Goal: Task Accomplishment & Management: Complete application form

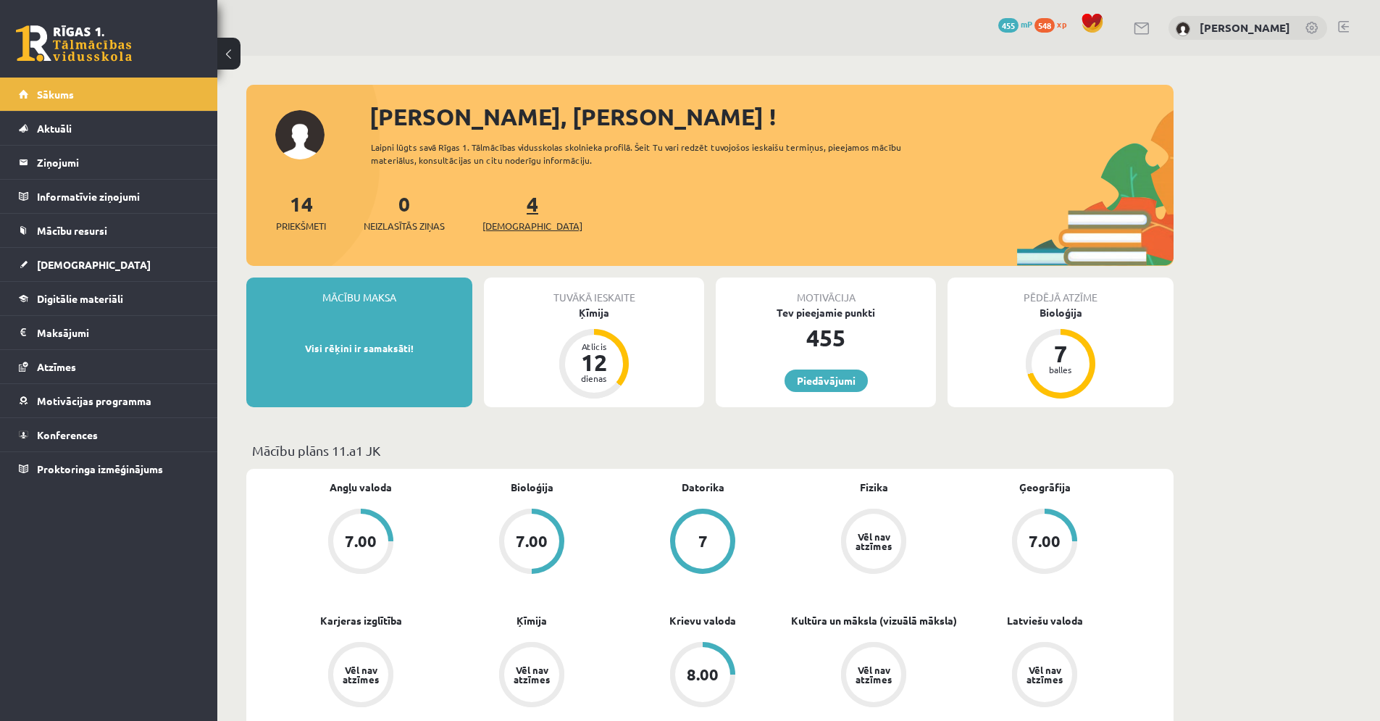
click at [513, 221] on span "[DEMOGRAPHIC_DATA]" at bounding box center [533, 226] width 100 height 14
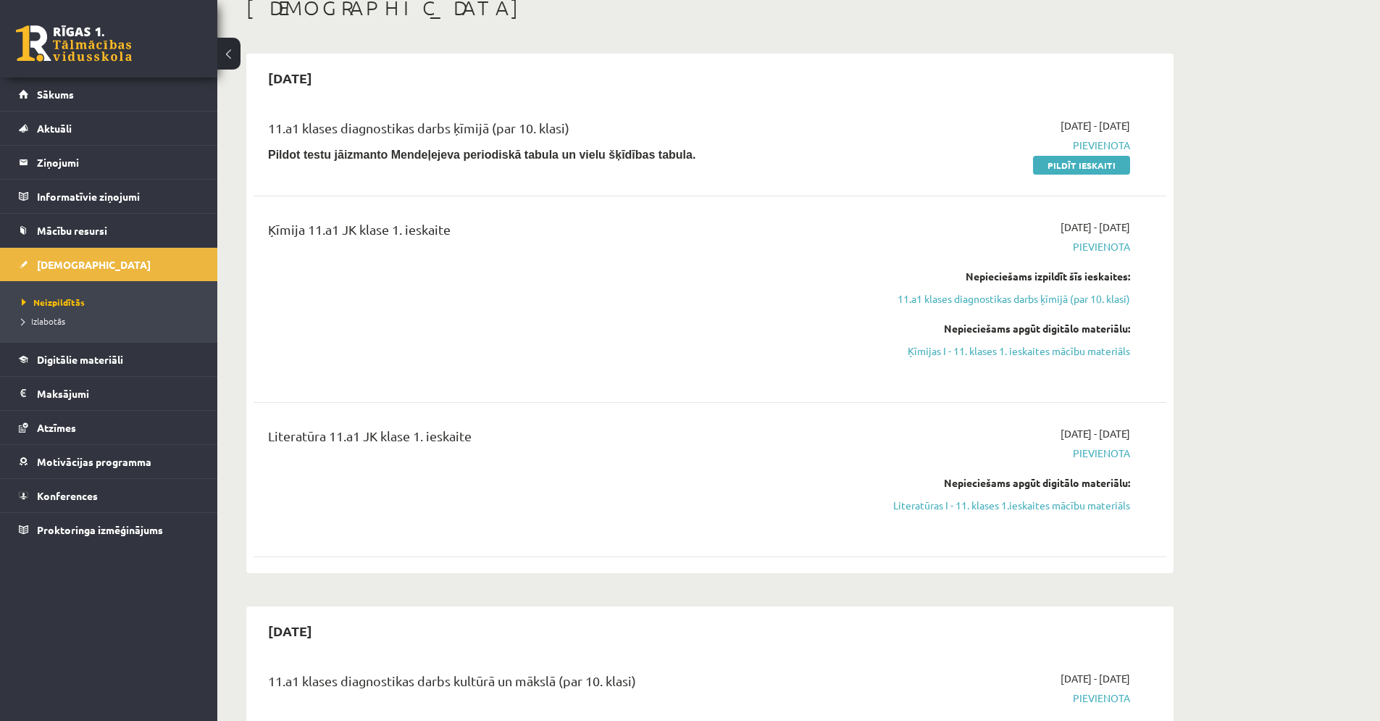
scroll to position [82, 0]
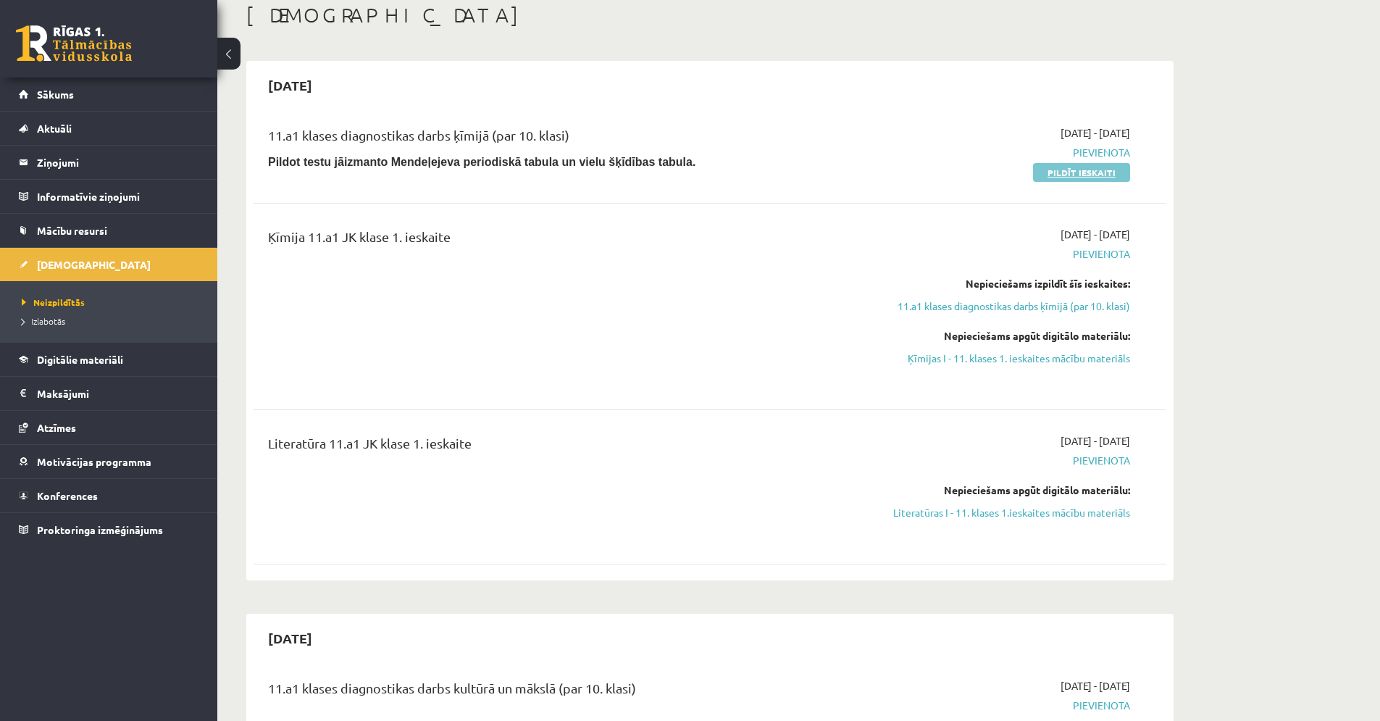
click at [1106, 171] on link "Pildīt ieskaiti" at bounding box center [1081, 172] width 97 height 19
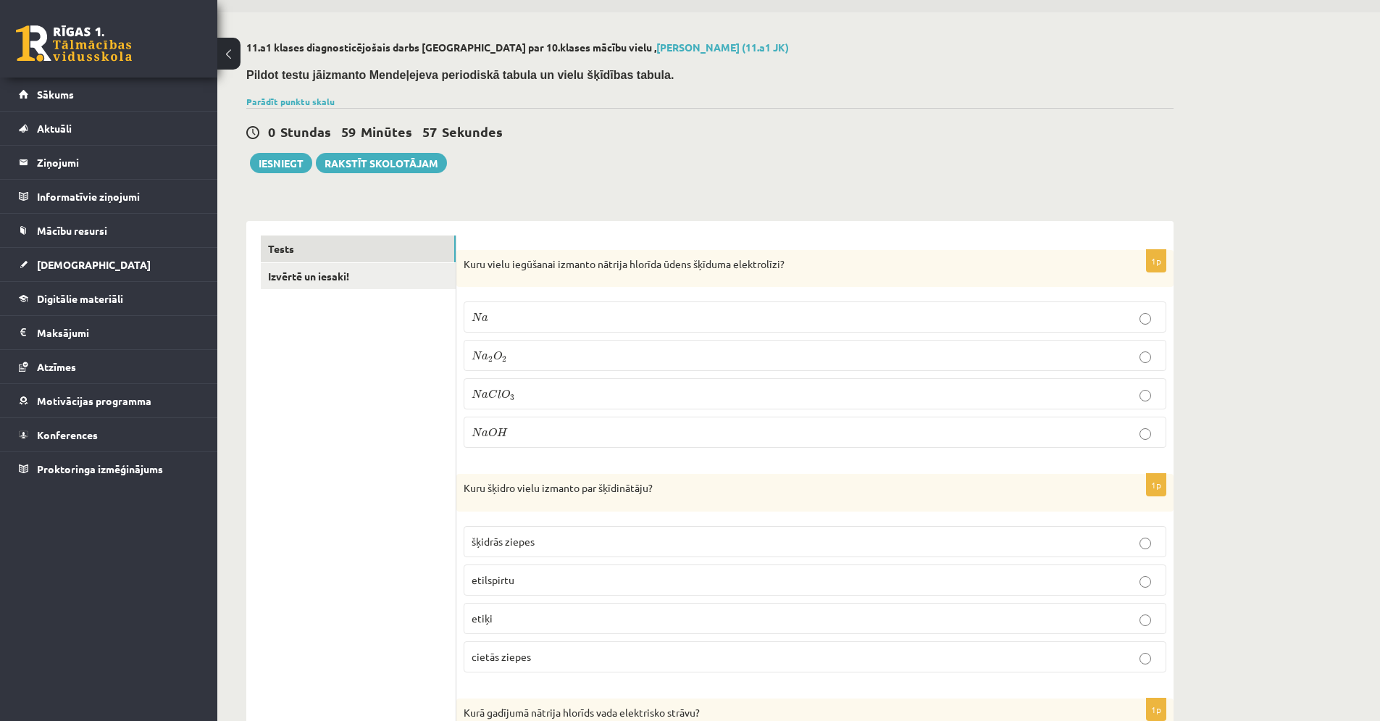
scroll to position [46, 0]
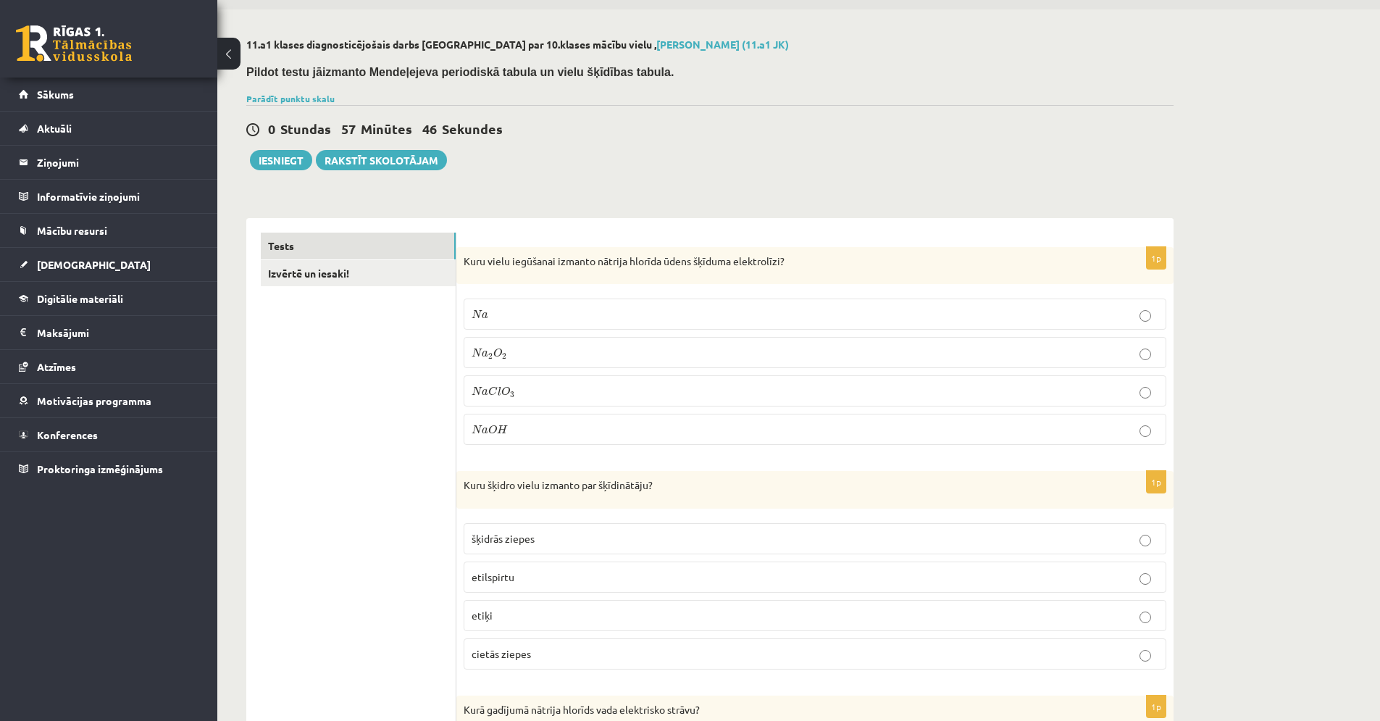
click at [732, 391] on p "N a C l O 3 N a C l O 3" at bounding box center [815, 390] width 687 height 15
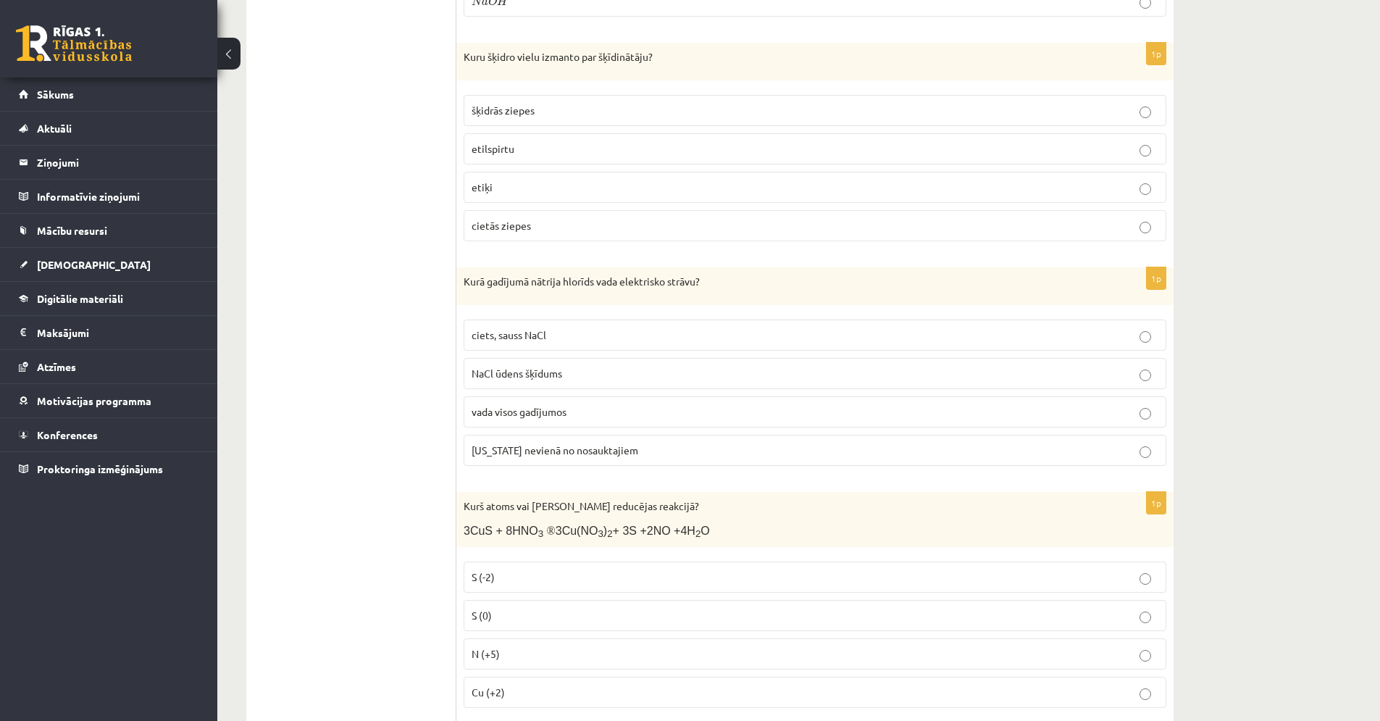
scroll to position [497, 0]
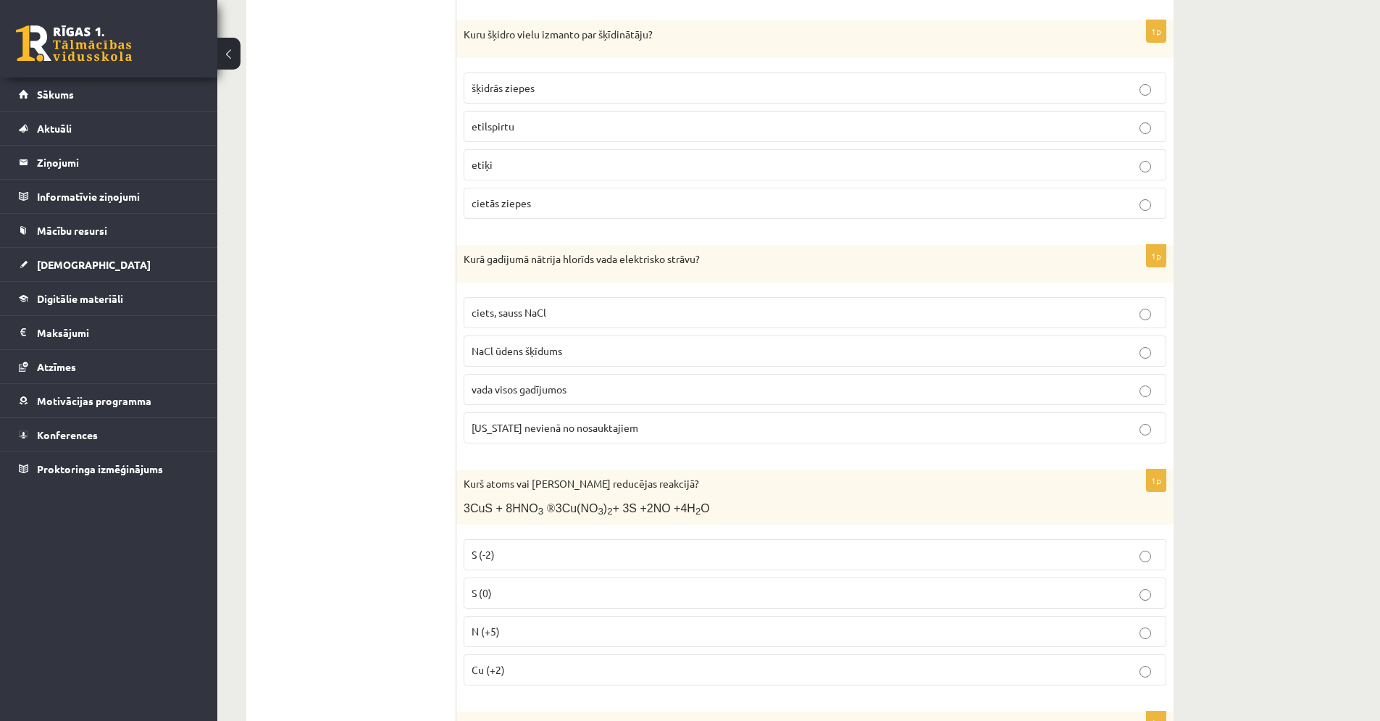
click at [563, 127] on p "etilspirtu" at bounding box center [815, 126] width 687 height 15
click at [630, 351] on p "NaCl ūdens šķīdums" at bounding box center [815, 350] width 687 height 15
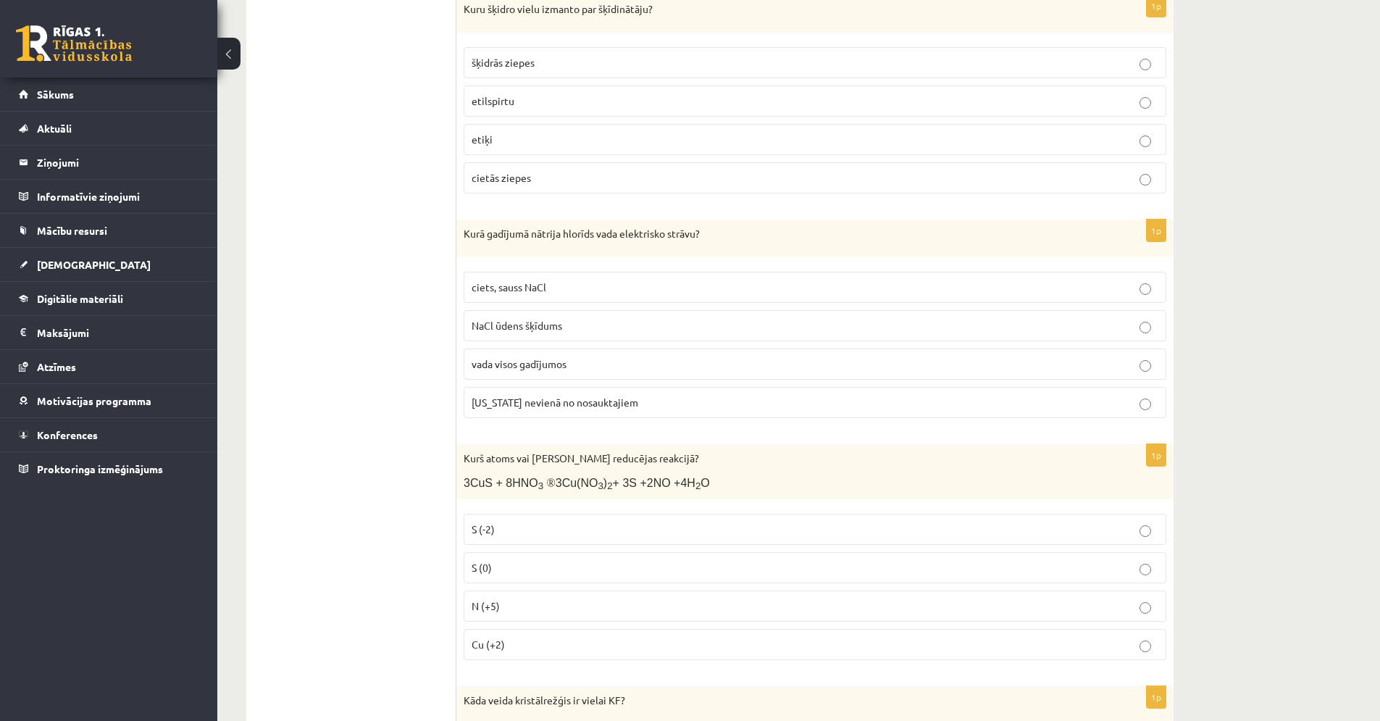
scroll to position [520, 0]
click at [484, 607] on span "N (+5)" at bounding box center [486, 608] width 28 height 13
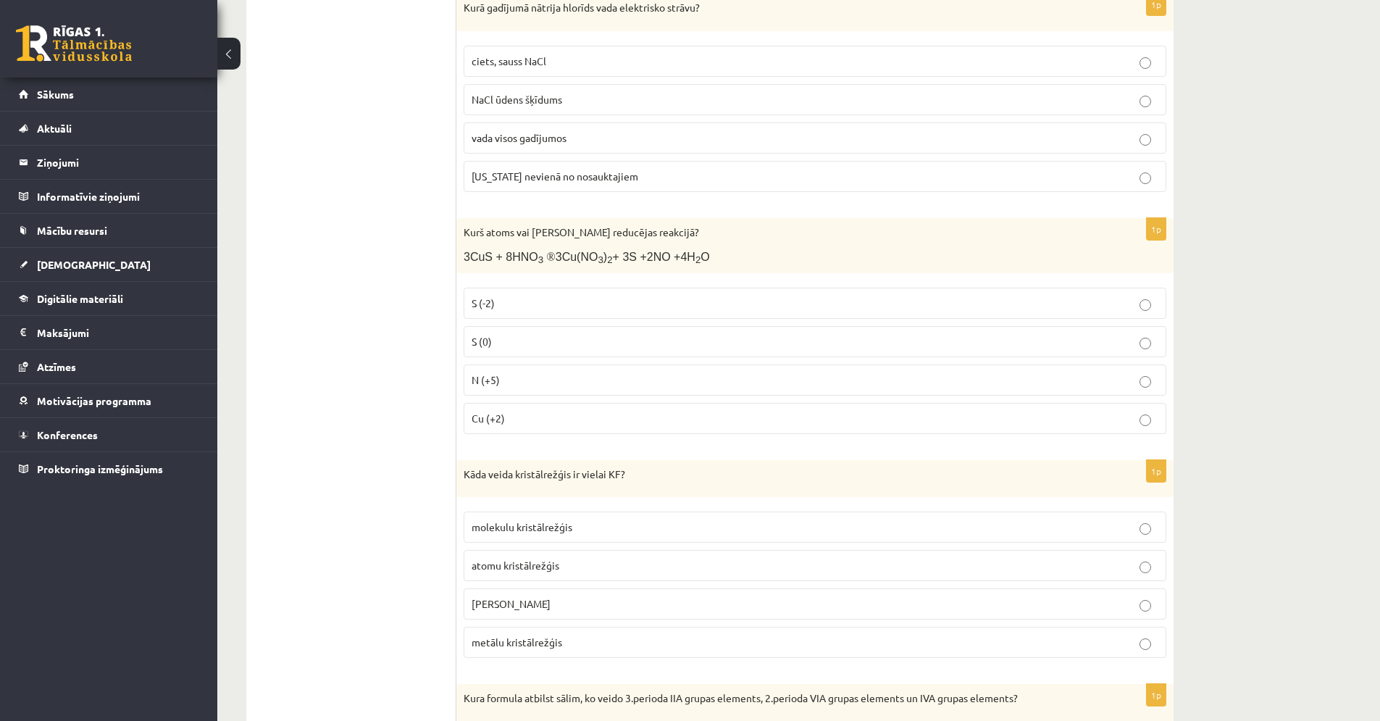
scroll to position [756, 0]
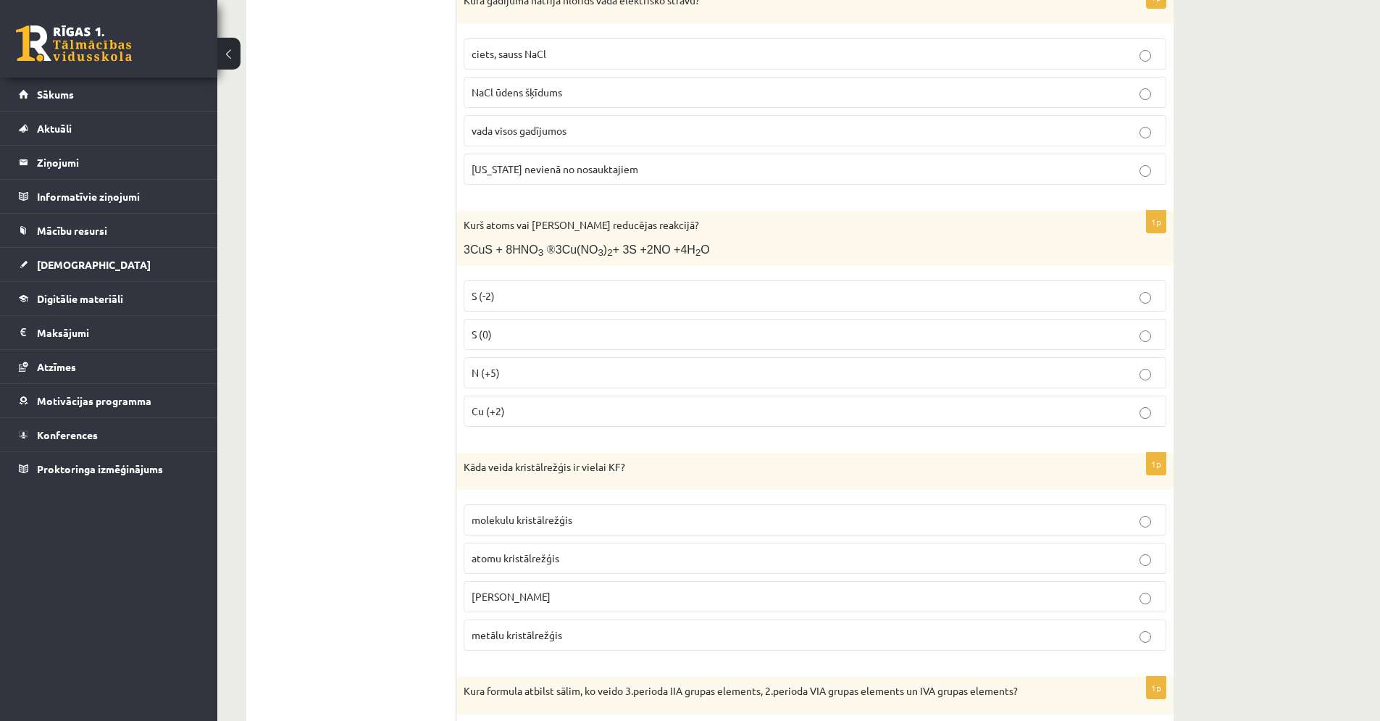
drag, startPoint x: 526, startPoint y: 604, endPoint x: 526, endPoint y: 616, distance: 11.6
click at [526, 615] on fieldset "molekulu kristālrežģis atomu kristālrežģis jonu kristālrežģis metālu kristālrež…" at bounding box center [815, 576] width 703 height 158
click at [543, 612] on label "jonu kristālrežģis" at bounding box center [815, 596] width 703 height 31
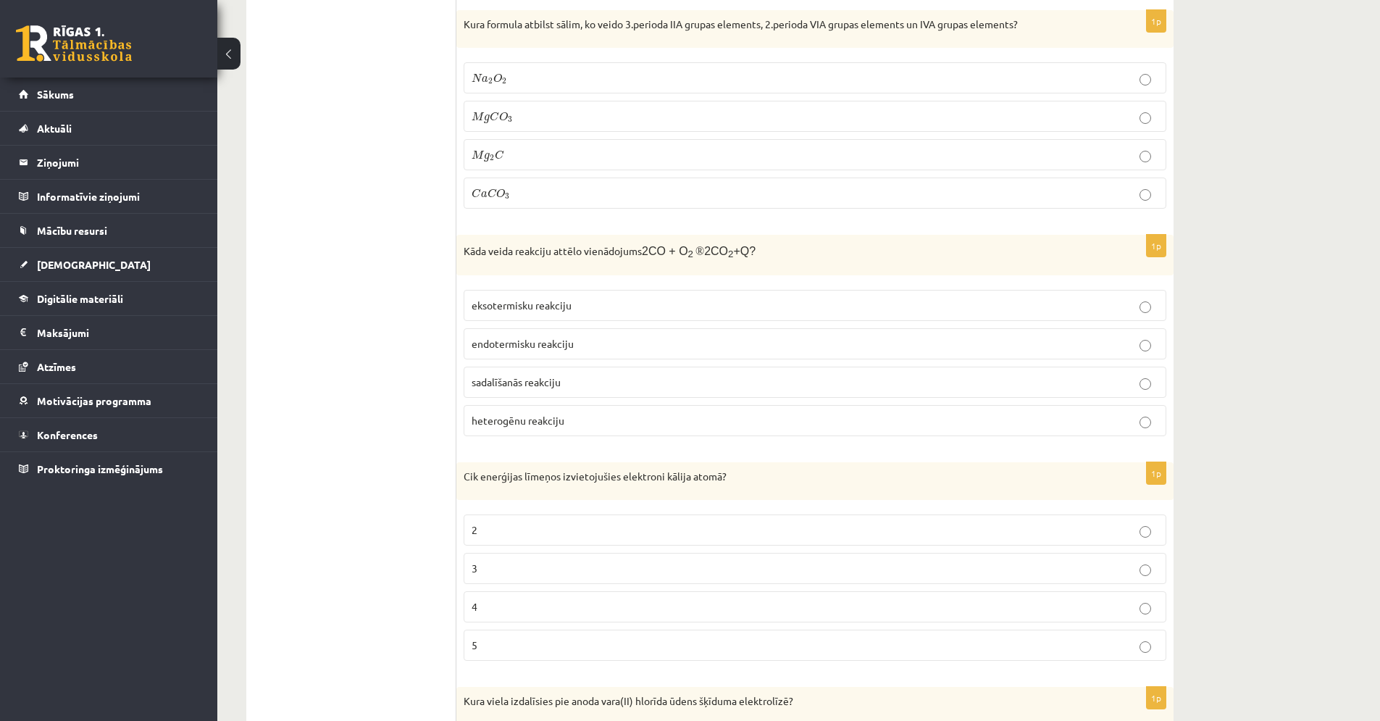
scroll to position [1419, 0]
click at [528, 109] on label "M g C O 3 M g C O 3" at bounding box center [815, 119] width 703 height 31
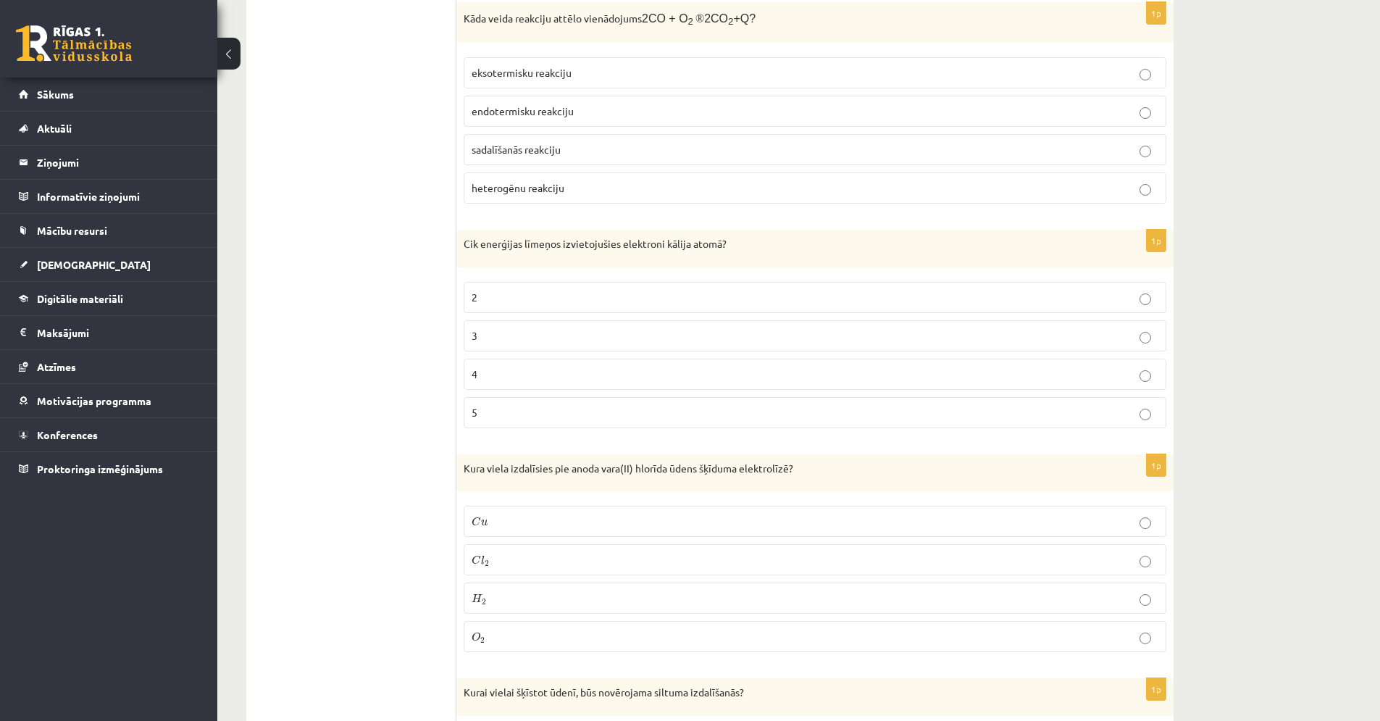
scroll to position [1657, 0]
click at [487, 365] on p "4" at bounding box center [815, 371] width 687 height 15
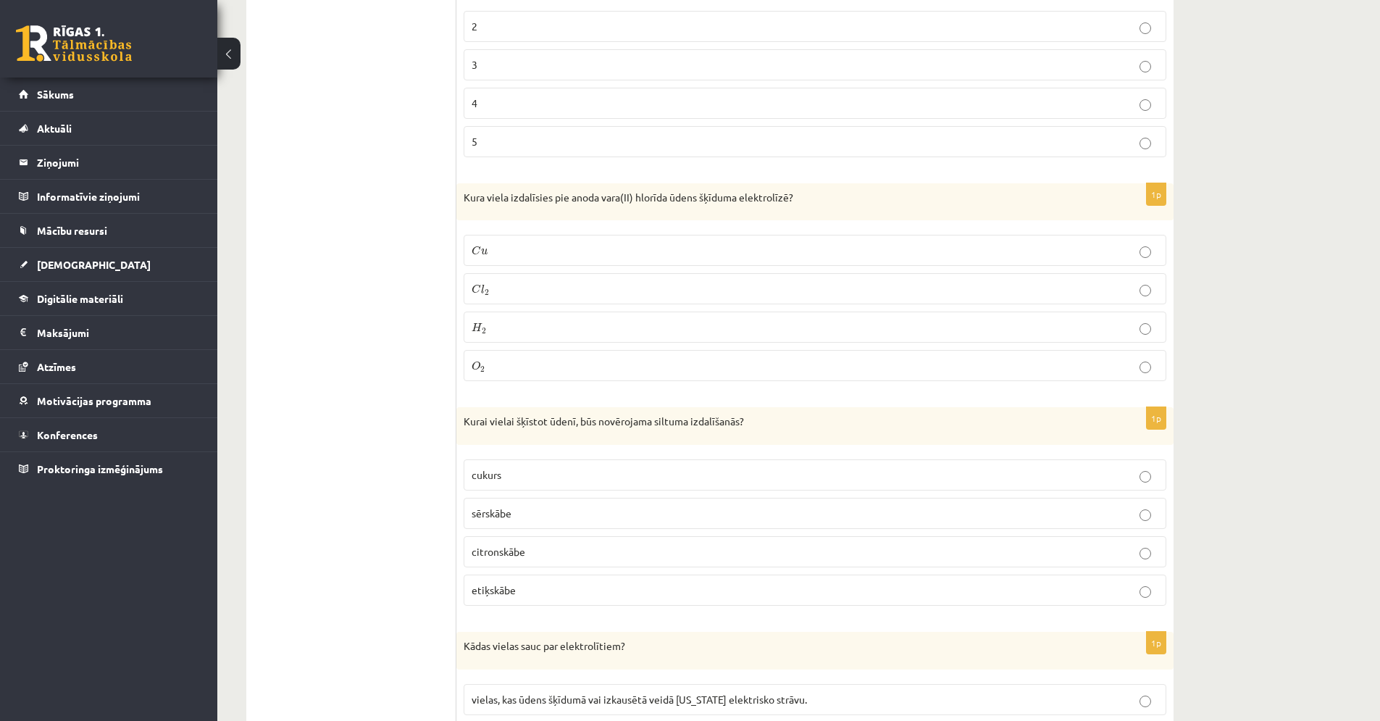
scroll to position [1935, 0]
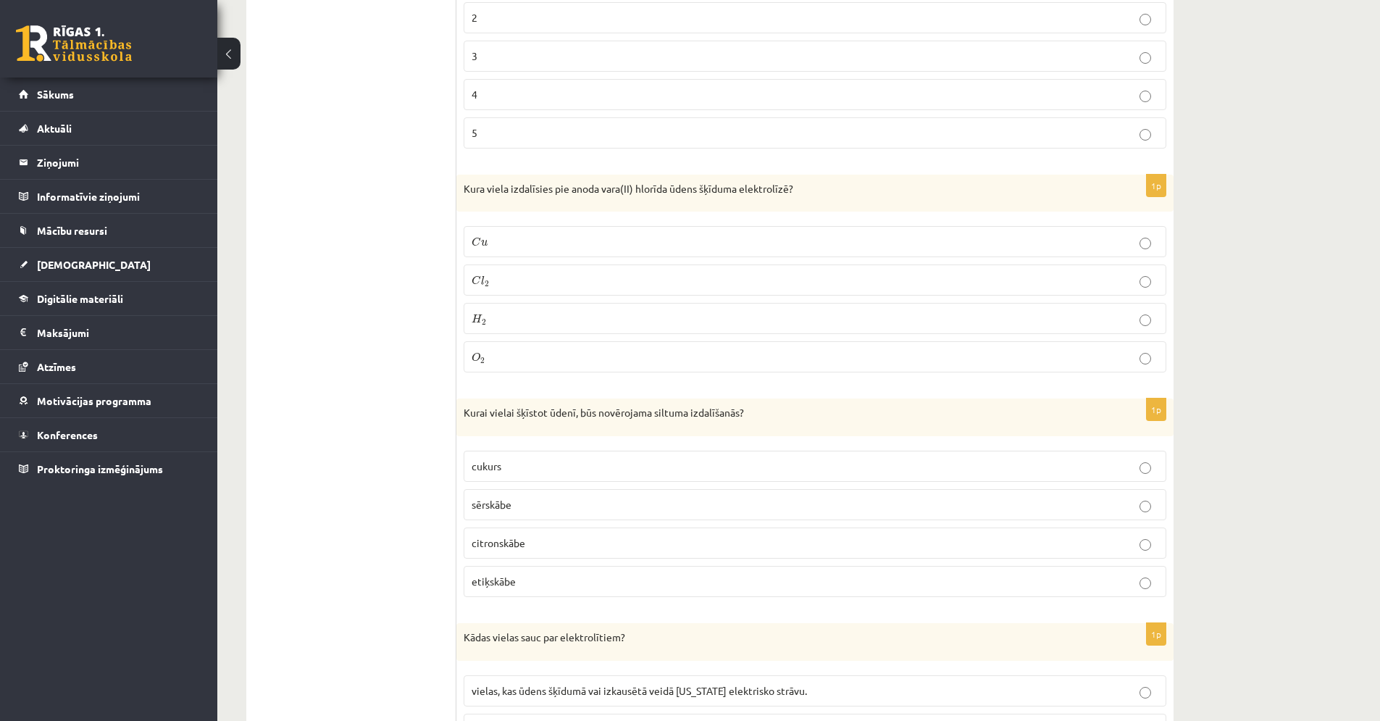
click at [675, 591] on label "etiķskābe" at bounding box center [815, 581] width 703 height 31
click at [646, 511] on p "sērskābe" at bounding box center [815, 504] width 687 height 15
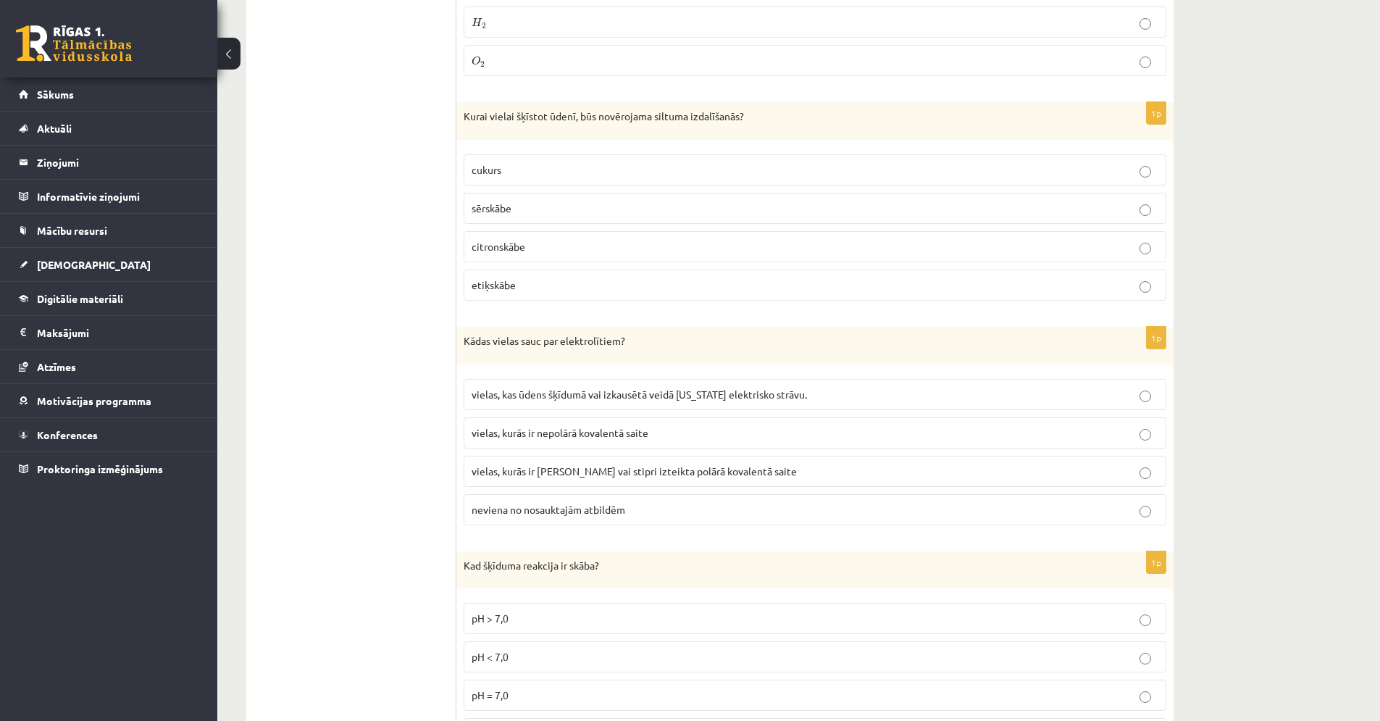
scroll to position [2240, 0]
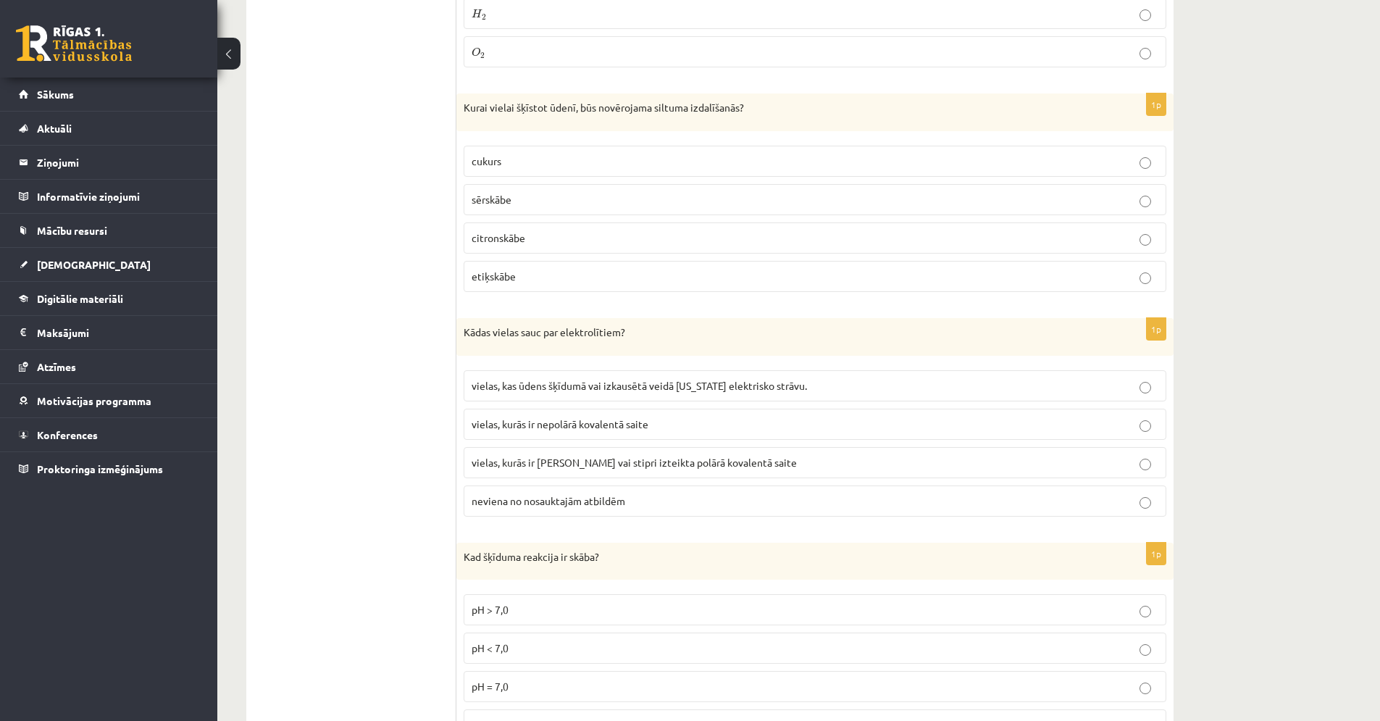
click at [601, 501] on span "neviena no nosauktajām atbildēm" at bounding box center [549, 500] width 154 height 13
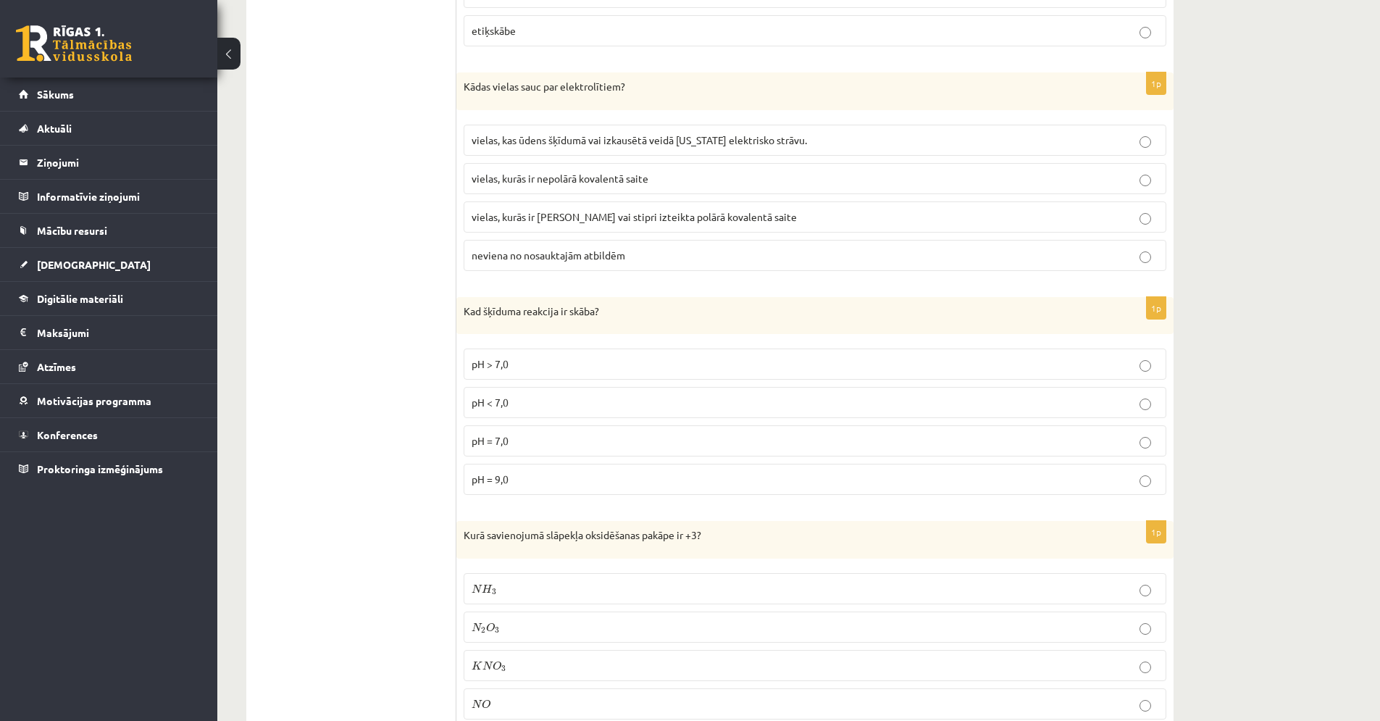
scroll to position [2482, 0]
click at [525, 406] on p "pH < 7,0" at bounding box center [815, 405] width 687 height 15
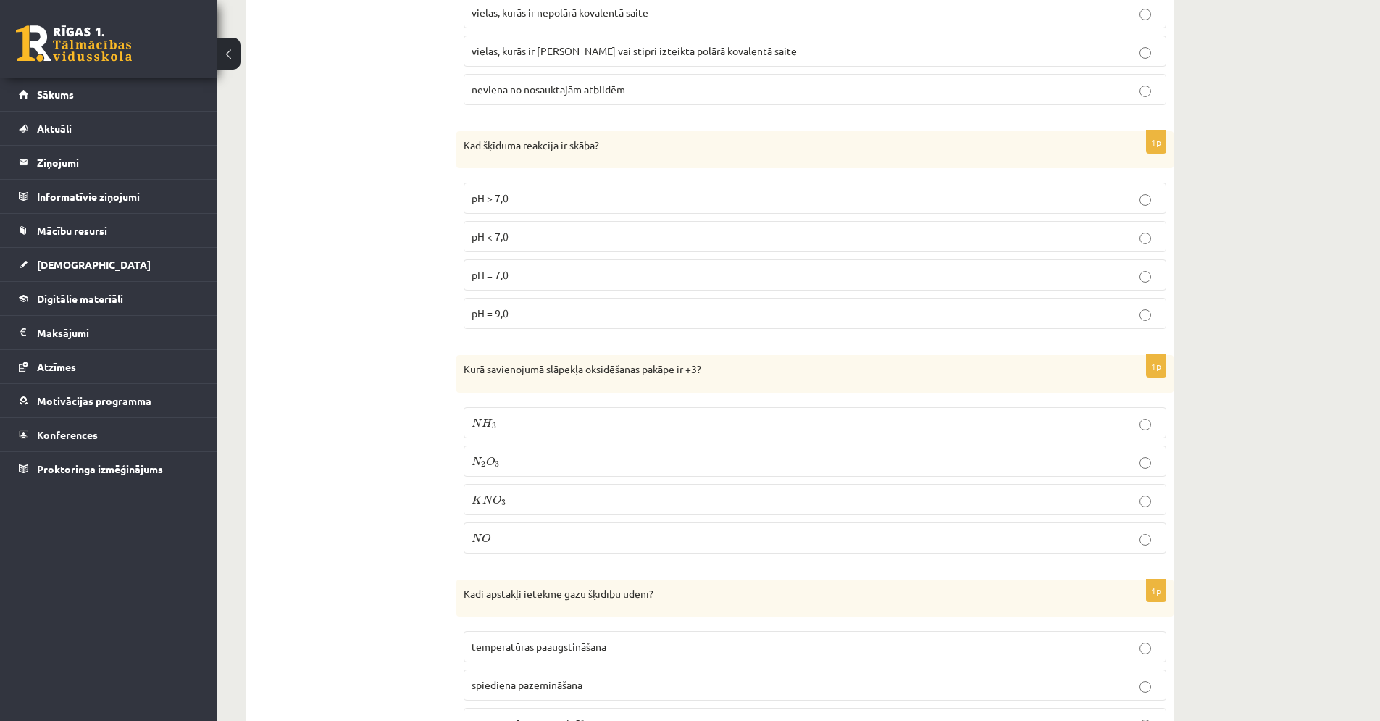
scroll to position [2711, 0]
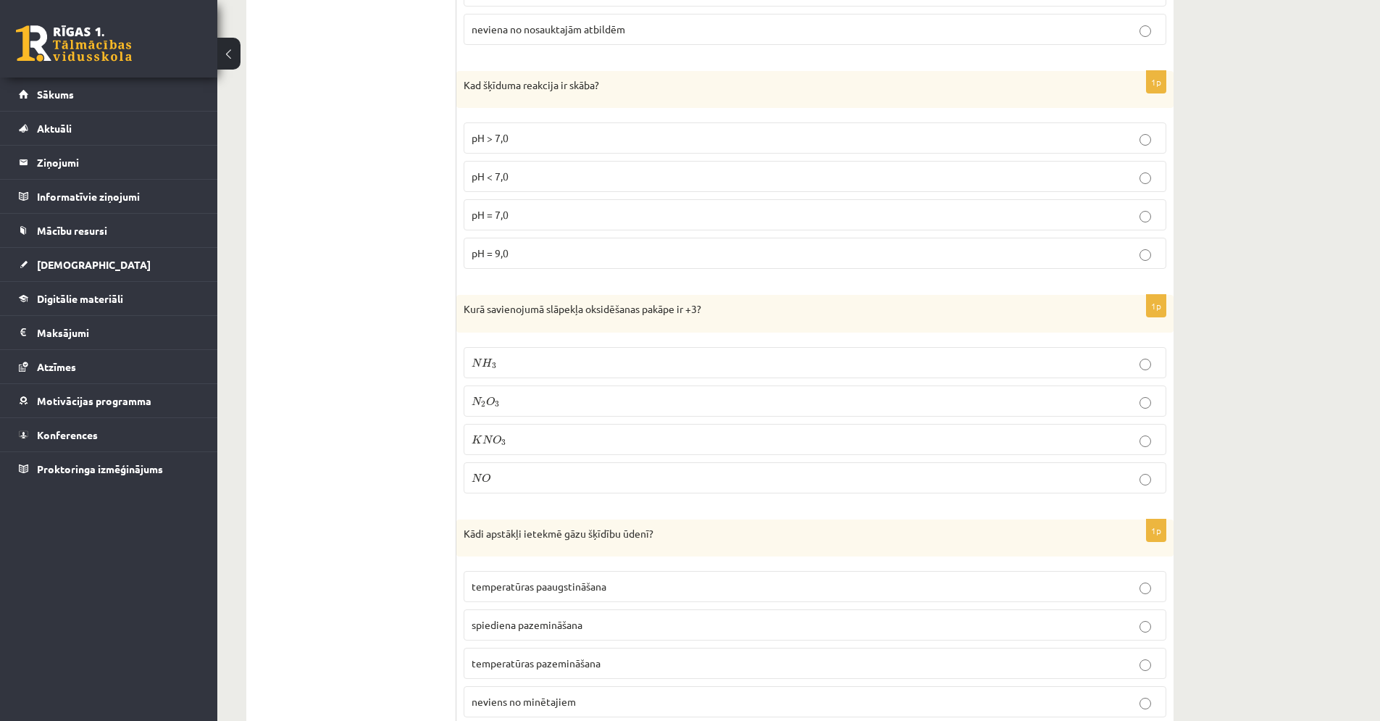
click at [1110, 399] on p "N 2 O 3 N 2 O 3" at bounding box center [815, 400] width 687 height 15
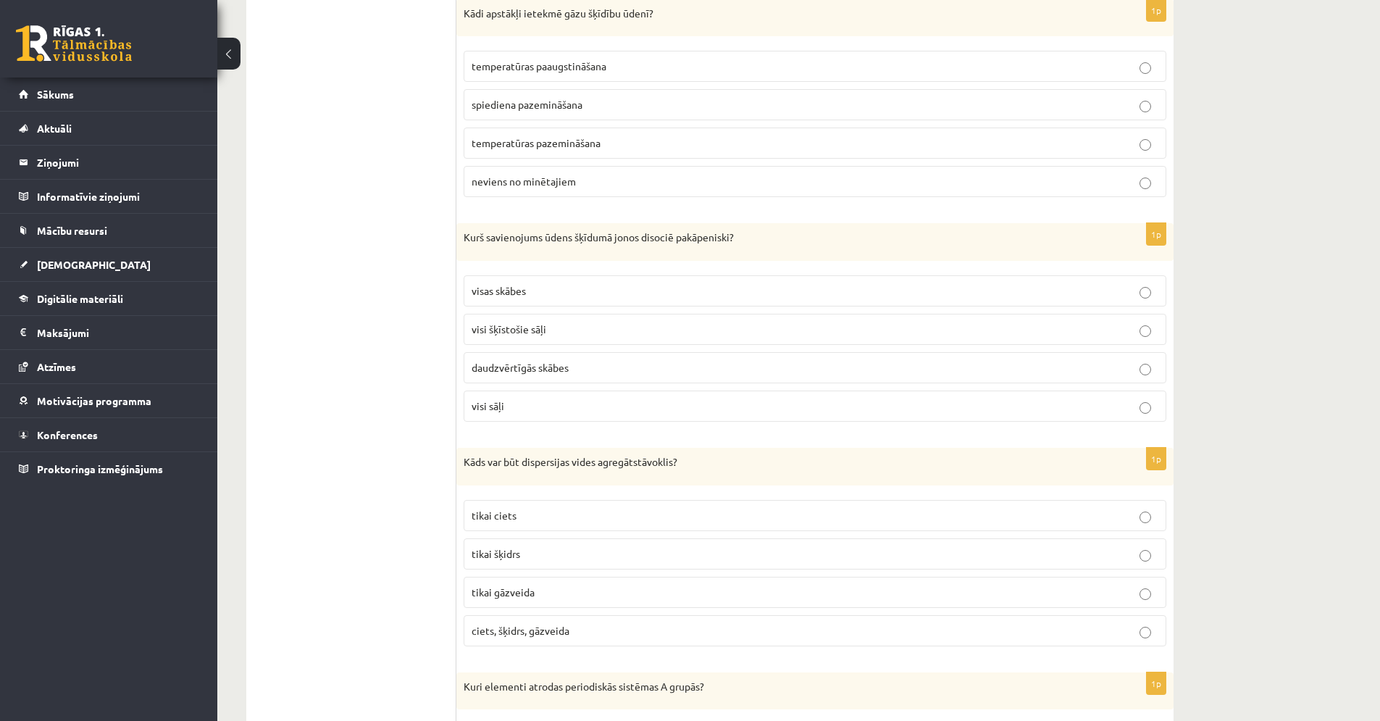
scroll to position [3231, 0]
click at [775, 69] on p "temperatūras paaugstināšana" at bounding box center [815, 66] width 687 height 15
click at [575, 638] on p "ciets, šķidrs, gāzveida" at bounding box center [815, 631] width 687 height 15
click at [522, 150] on span "temperatūras pazemināšana" at bounding box center [536, 143] width 129 height 13
click at [504, 358] on label "daudzvērtīgās skābes" at bounding box center [815, 368] width 703 height 31
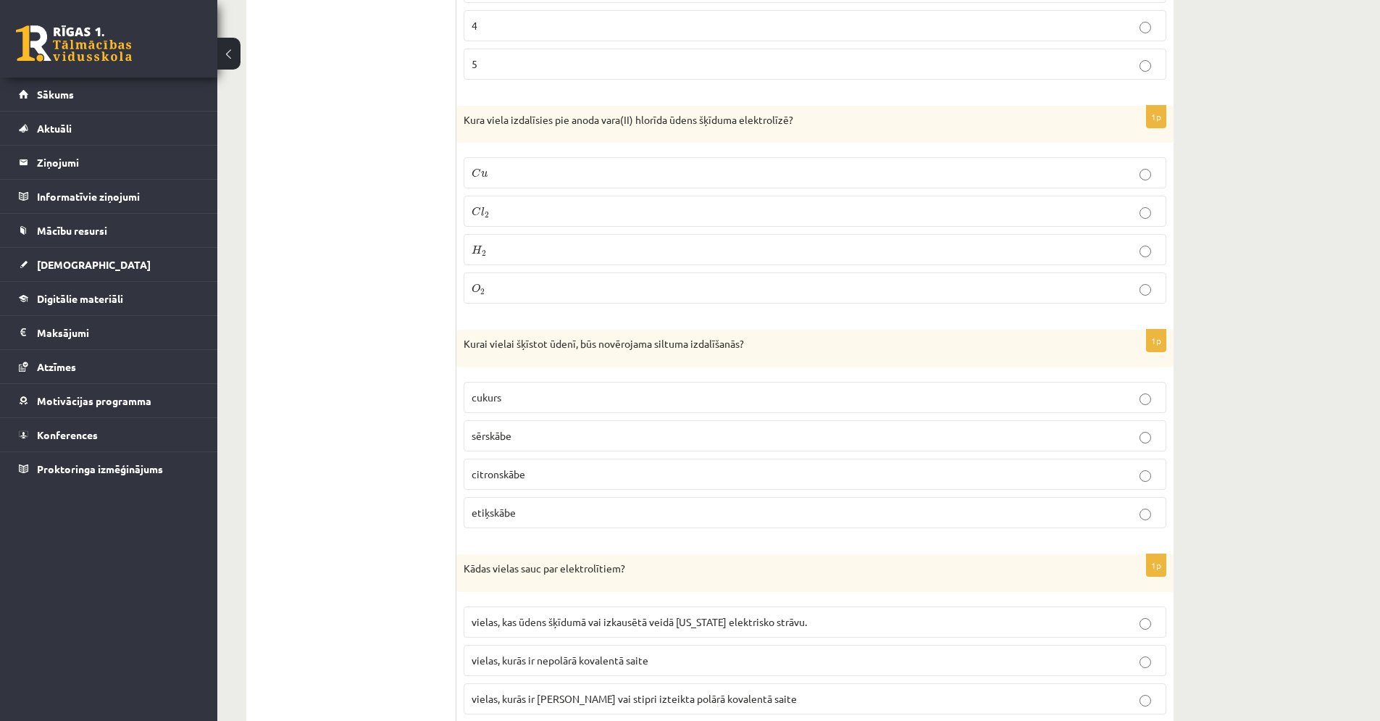
scroll to position [1947, 0]
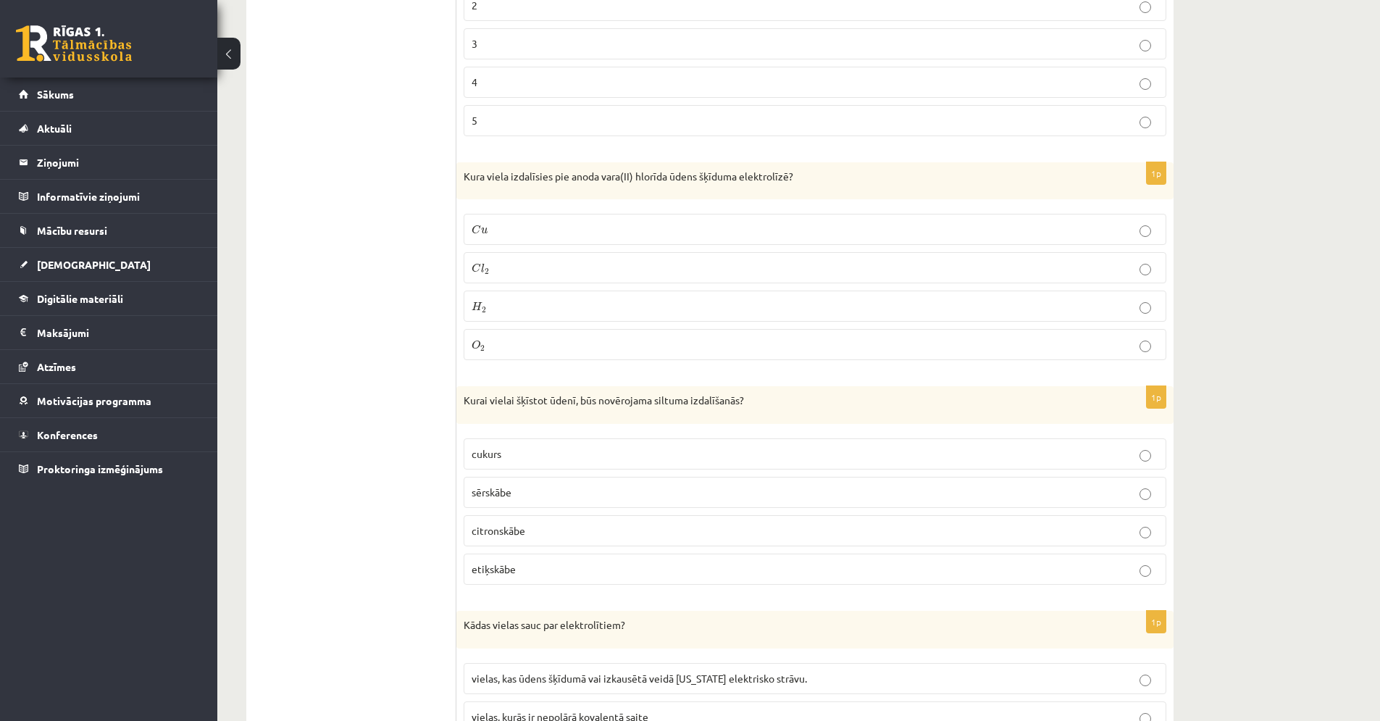
click at [614, 259] on label "C l 2 C l 2" at bounding box center [815, 267] width 703 height 31
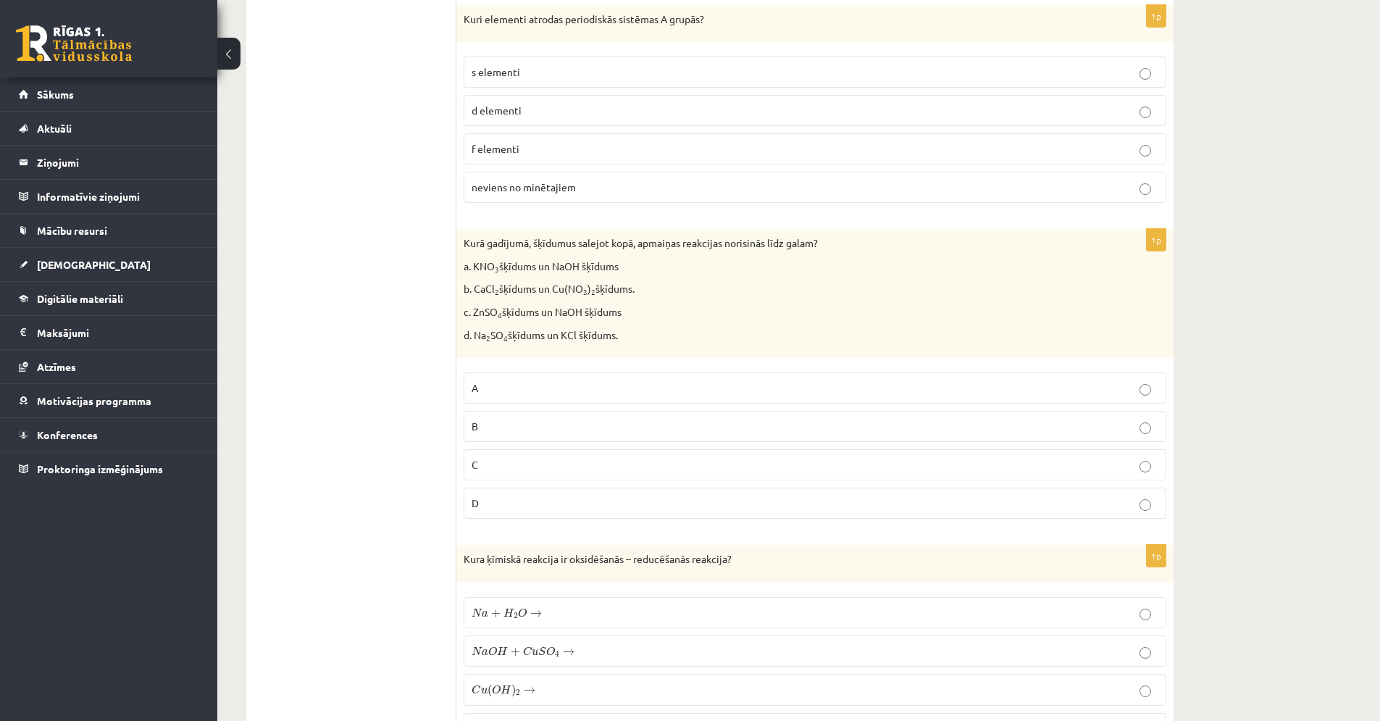
scroll to position [3897, 0]
click at [740, 59] on label "s elementi" at bounding box center [815, 74] width 703 height 31
click at [627, 459] on label "C" at bounding box center [815, 466] width 703 height 31
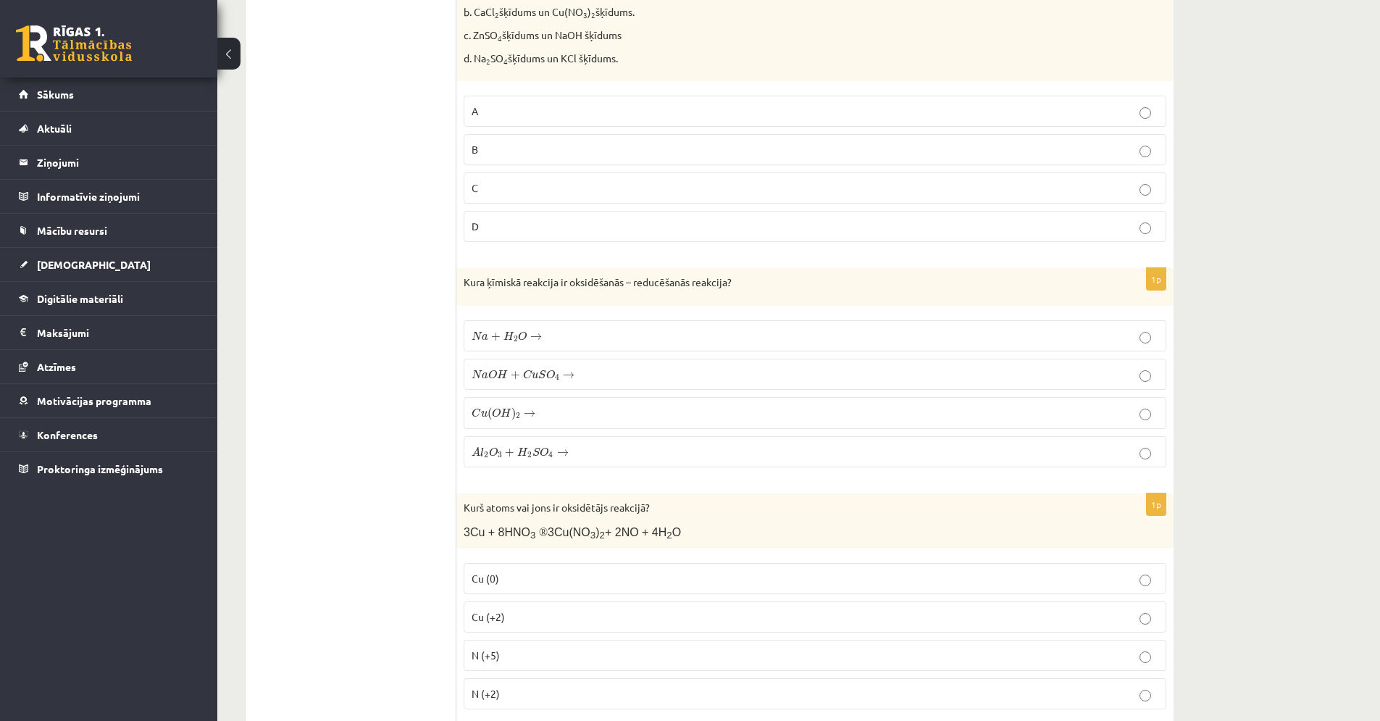
scroll to position [4187, 0]
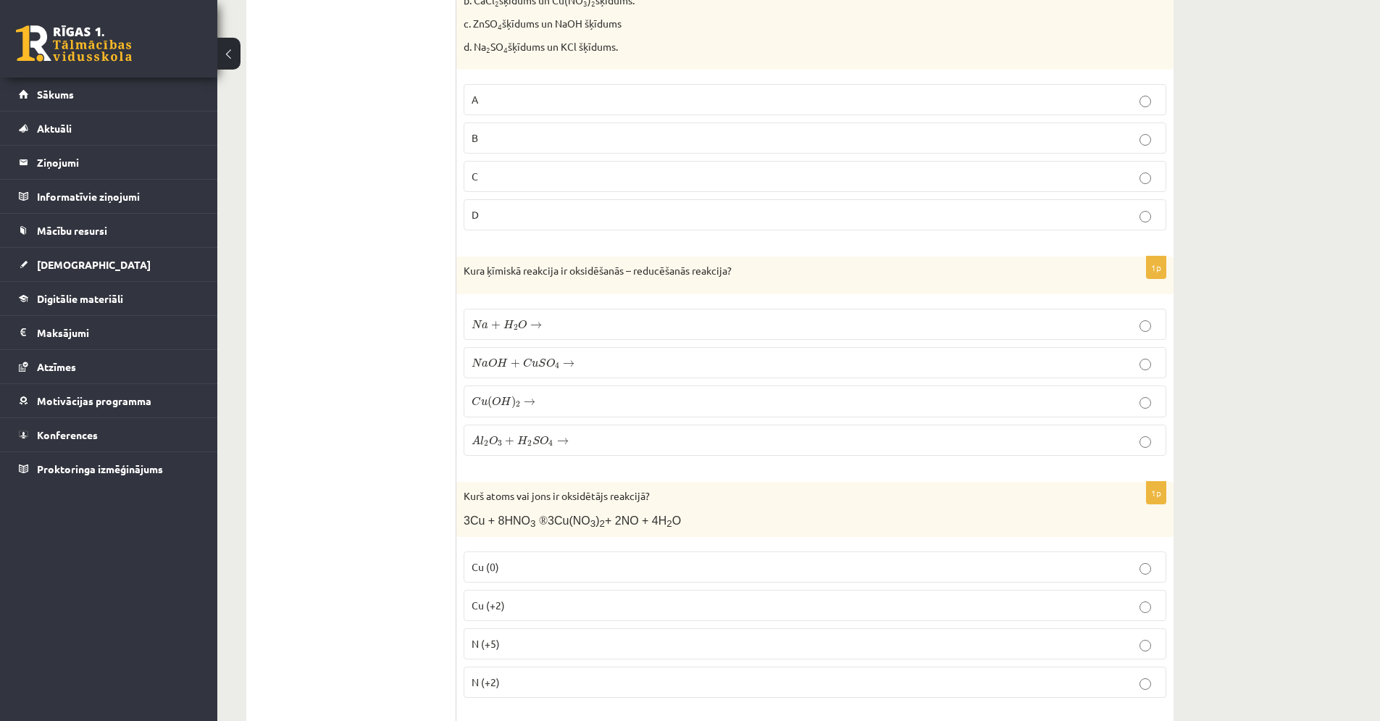
click at [555, 313] on label "N a + H 2 O → N a + H 2 O →" at bounding box center [815, 324] width 703 height 31
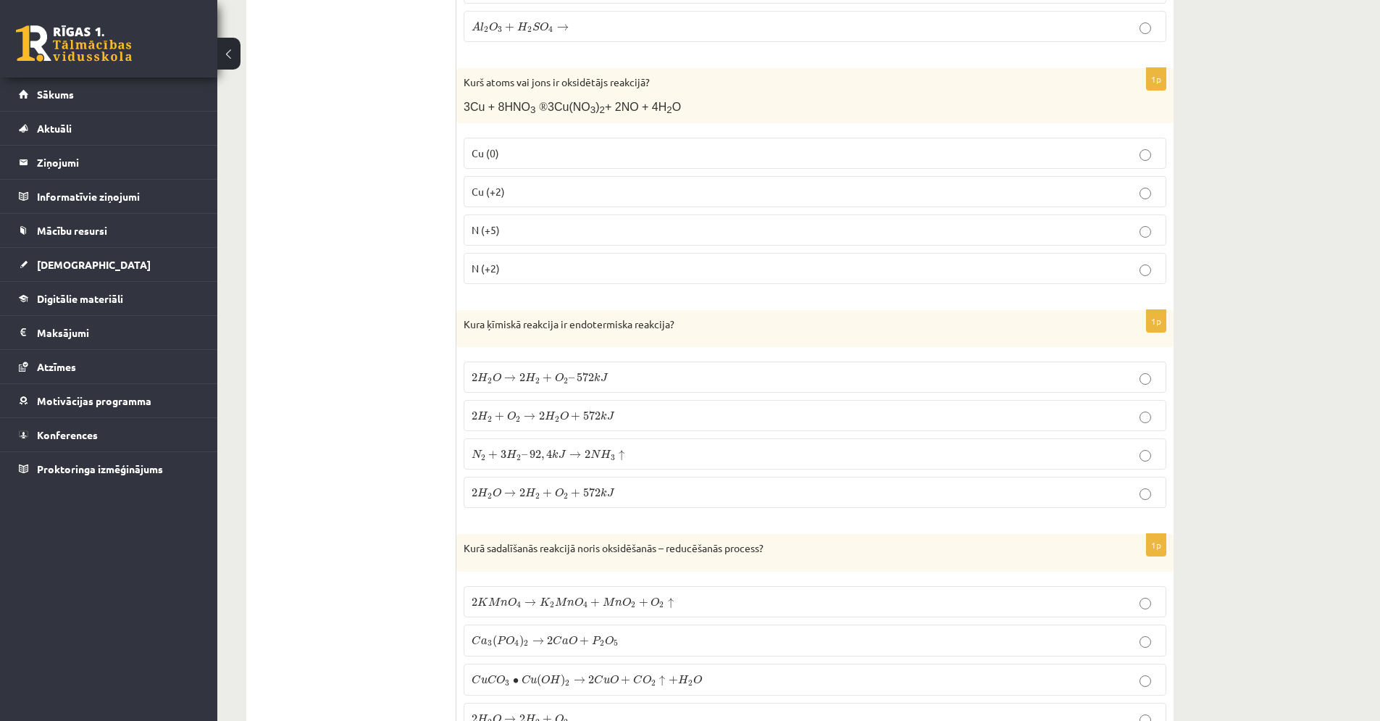
scroll to position [4603, 0]
click at [557, 153] on p "Cu (0)" at bounding box center [815, 150] width 687 height 15
click at [491, 233] on span "N (+5)" at bounding box center [486, 227] width 28 height 13
click at [597, 477] on label "2 H 2 O → 2 H 2 + O 2 + 572 k J 2 H 2 O → 2 H 2 + O 2 + 572 k J" at bounding box center [815, 490] width 703 height 31
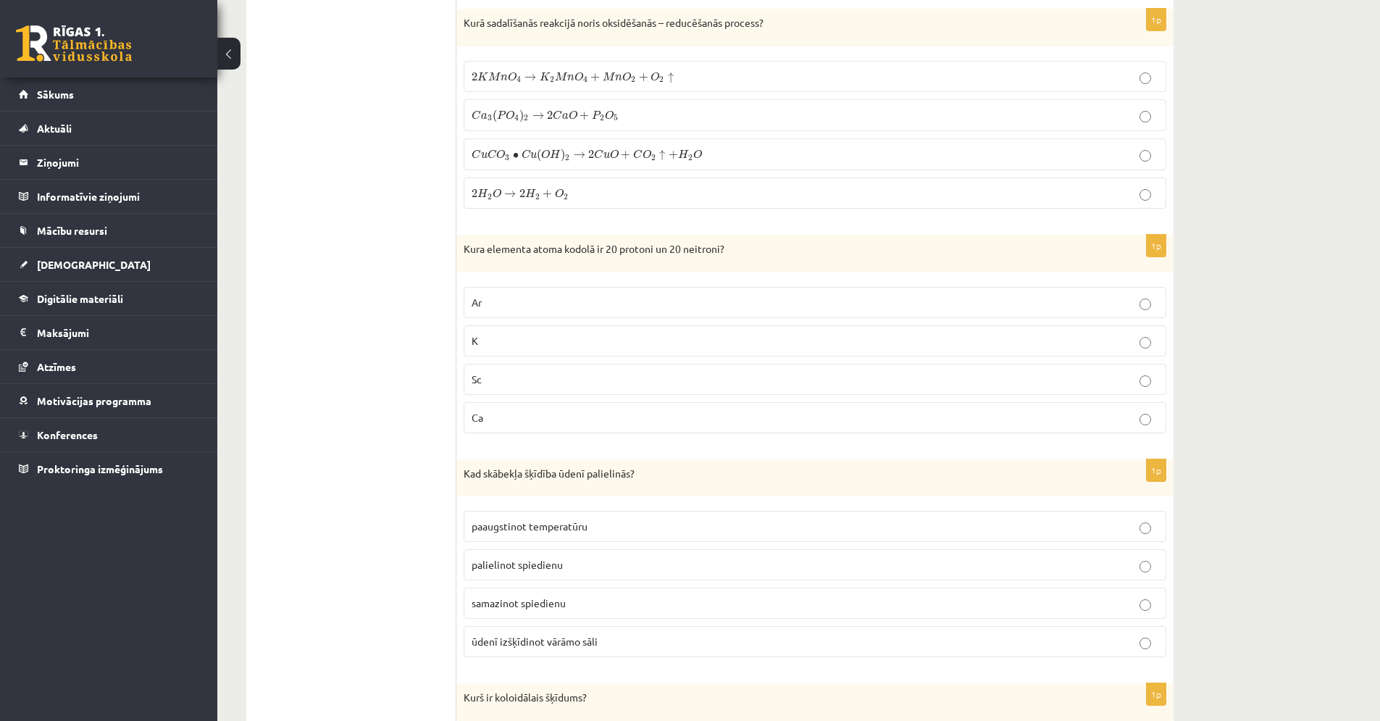
scroll to position [5140, 0]
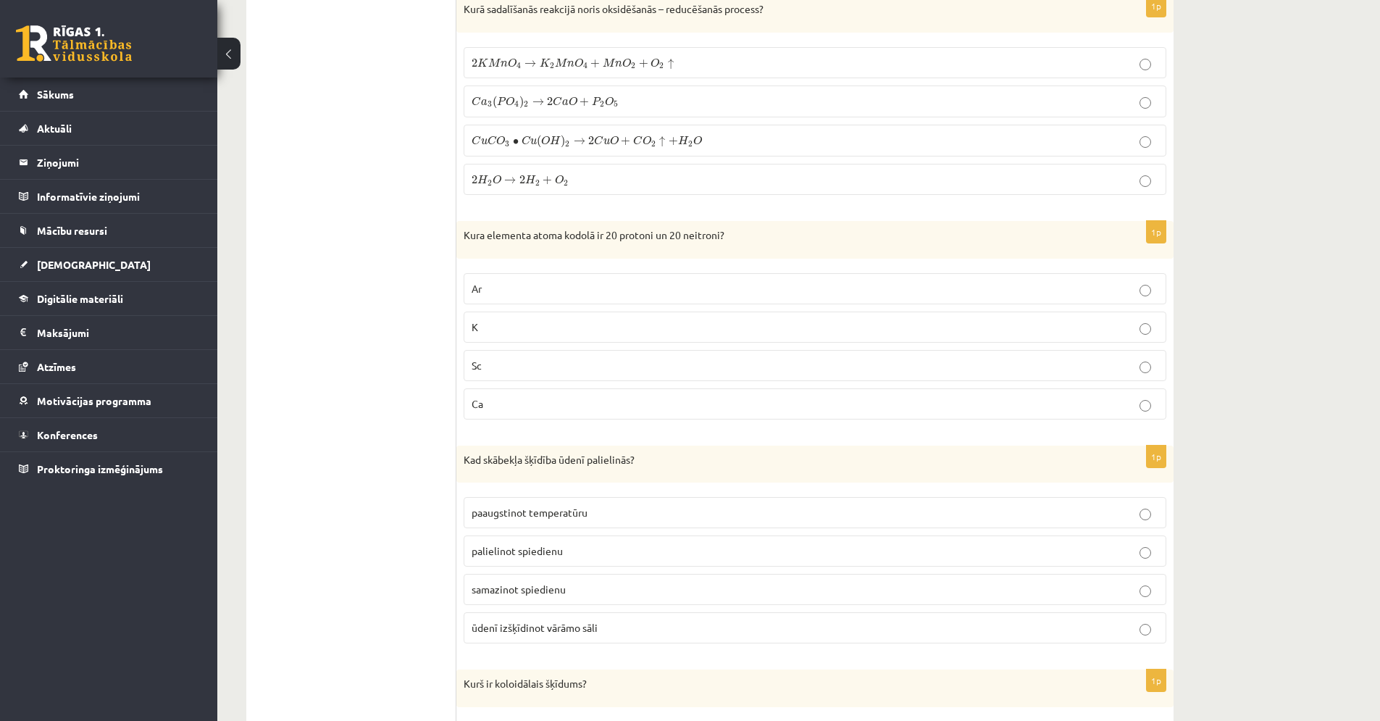
click at [665, 70] on p "2 K M n O 4 → K 2 M n O 4 + M n O 2 + O 2 ↑ 2 K M n O 4 → K 2 M n O 4 + M n O 2…" at bounding box center [815, 62] width 687 height 15
click at [680, 388] on label "Ca" at bounding box center [815, 403] width 703 height 31
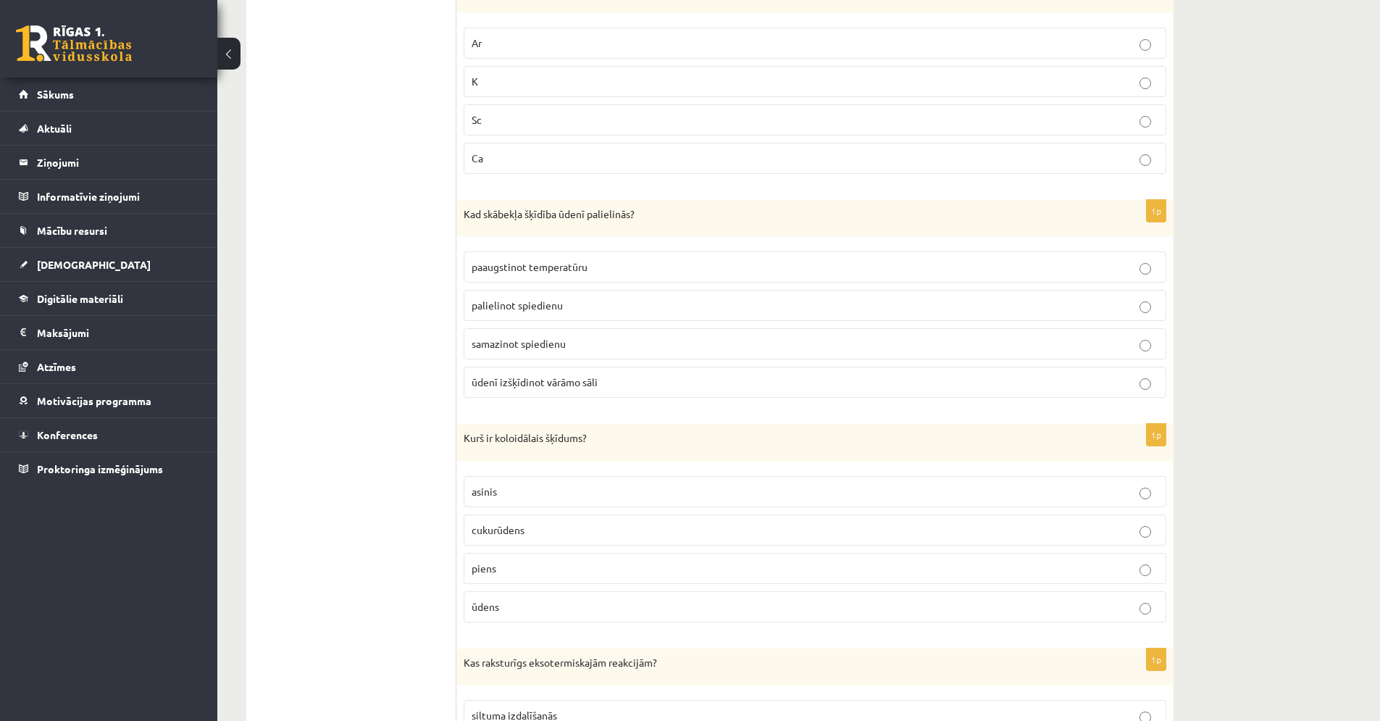
scroll to position [5387, 0]
click at [593, 303] on p "palielinot spiedienu" at bounding box center [815, 304] width 687 height 15
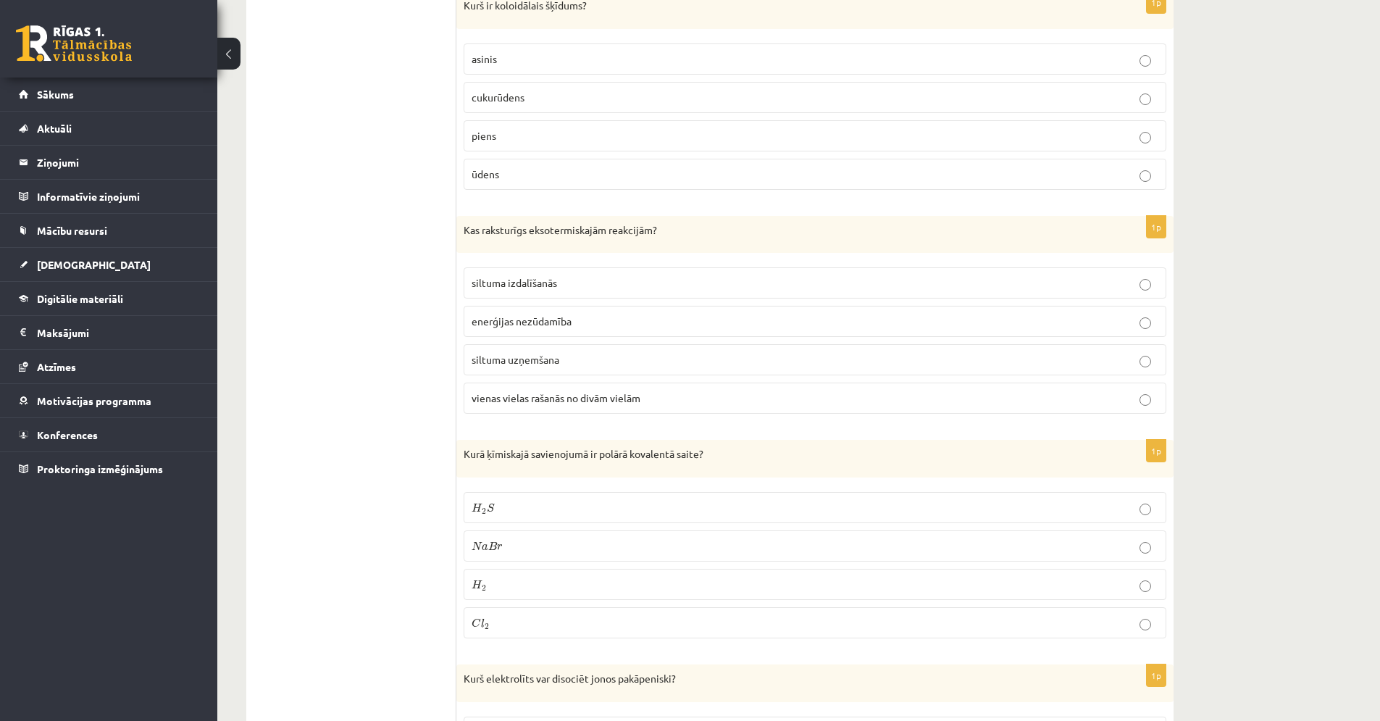
scroll to position [5816, 0]
click at [502, 130] on p "piens" at bounding box center [815, 137] width 687 height 15
click at [538, 291] on span "siltuma izdalīšanās" at bounding box center [515, 284] width 86 height 13
click at [522, 513] on p "H 2 S H 2 S" at bounding box center [815, 509] width 687 height 15
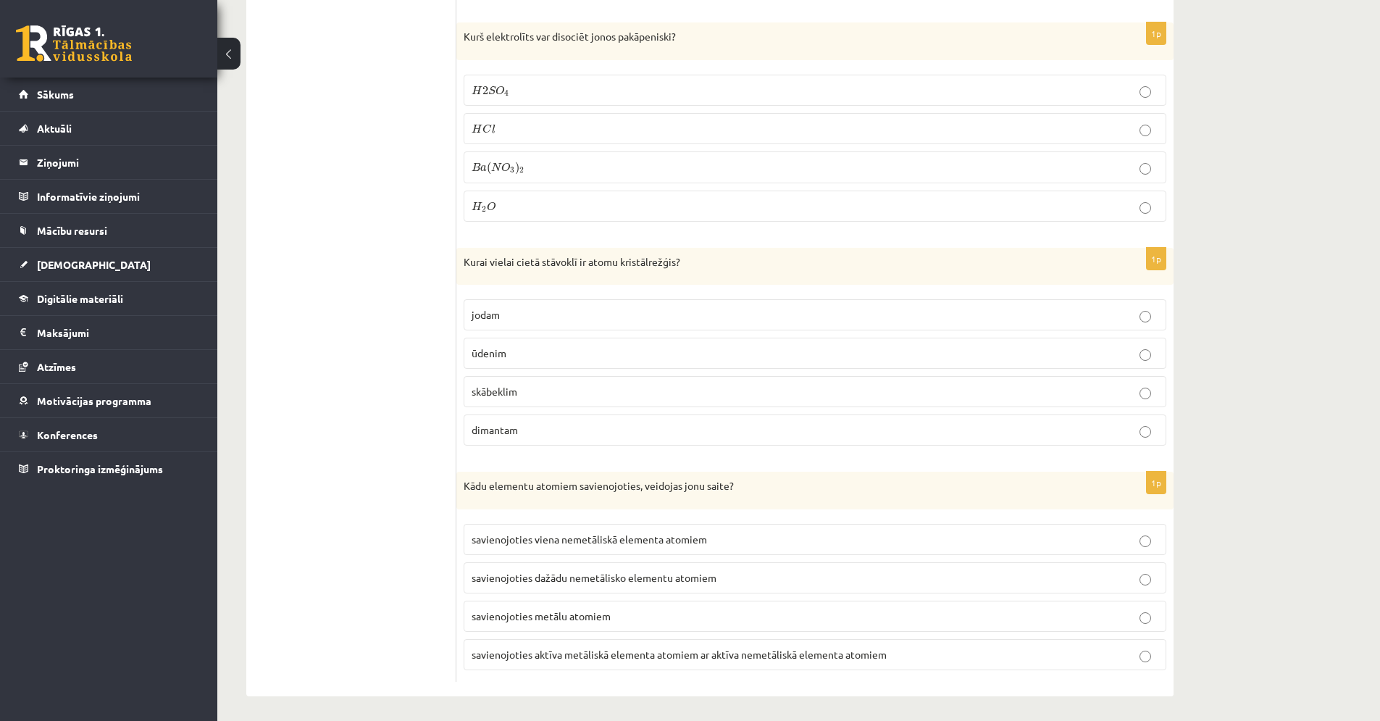
scroll to position [6464, 0]
click at [488, 133] on label "H C l H C l" at bounding box center [815, 124] width 703 height 31
click at [525, 317] on p "jodam" at bounding box center [815, 311] width 687 height 15
click at [555, 429] on p "dimantam" at bounding box center [815, 426] width 687 height 15
click at [567, 580] on label "savienojoties dažādu nemetālisko elementu atomiem" at bounding box center [815, 574] width 703 height 31
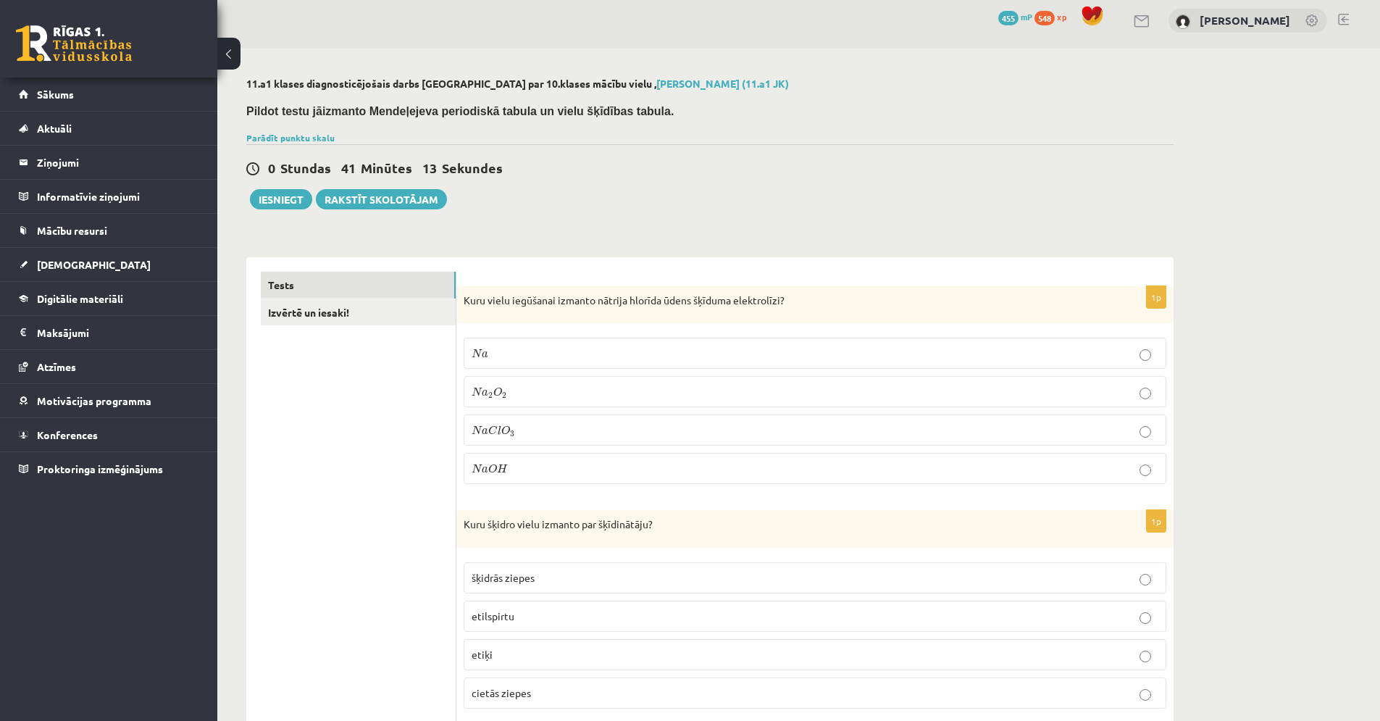
scroll to position [0, 0]
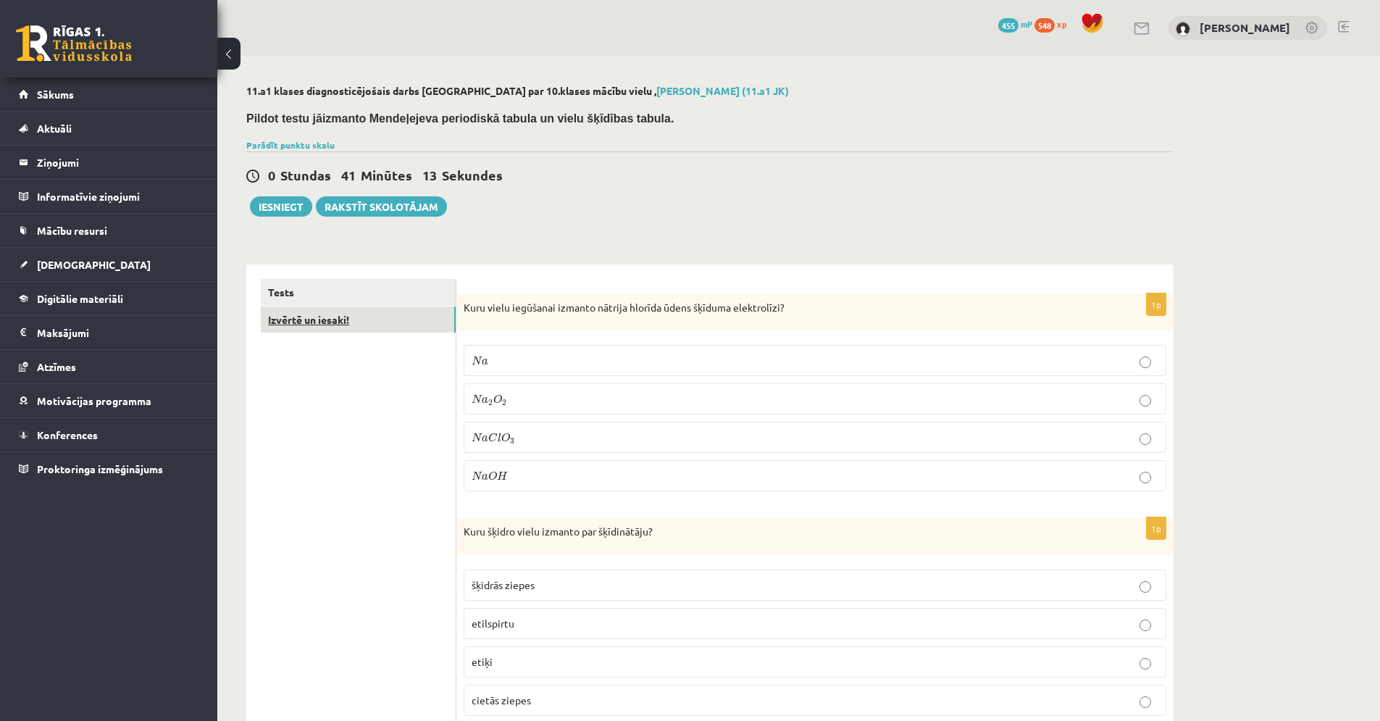
click at [365, 324] on link "Izvērtē un iesaki!" at bounding box center [358, 320] width 195 height 27
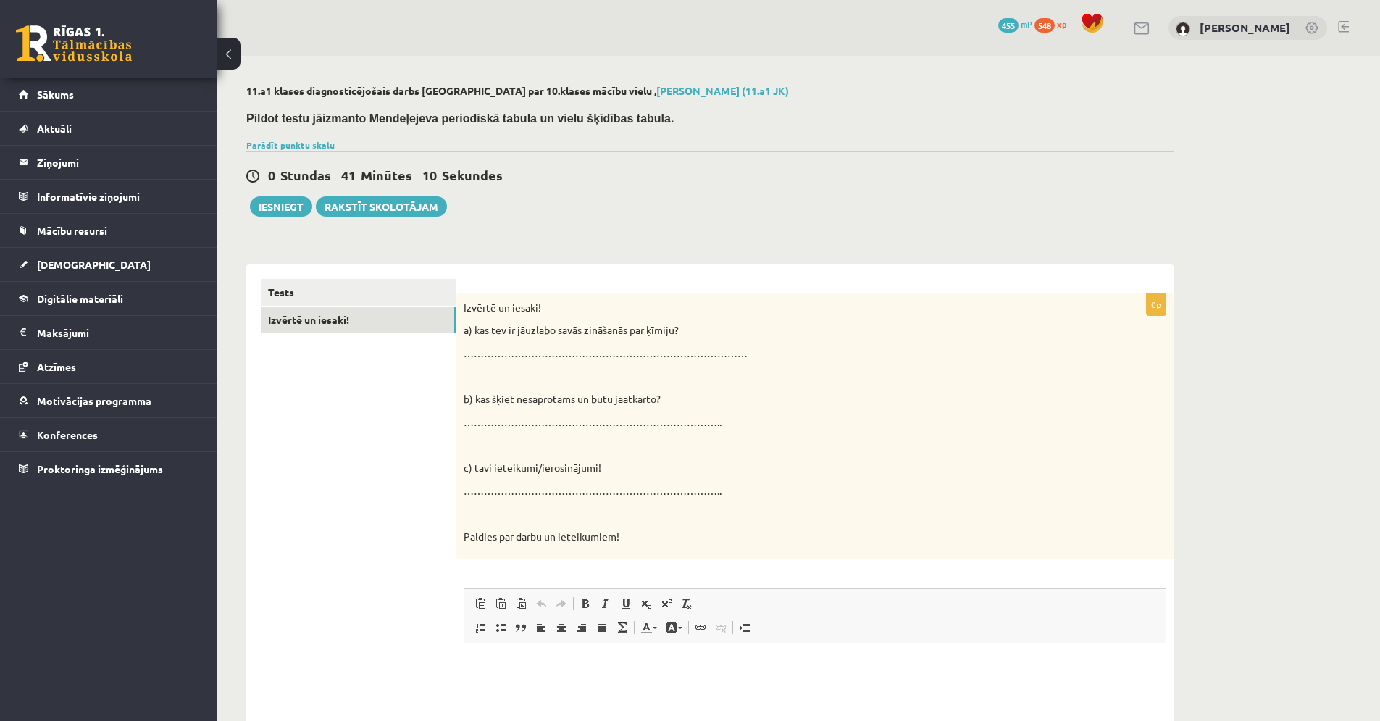
click at [577, 670] on p "Editor, wiswyg-editor-user-answer-47433853268740" at bounding box center [815, 665] width 672 height 15
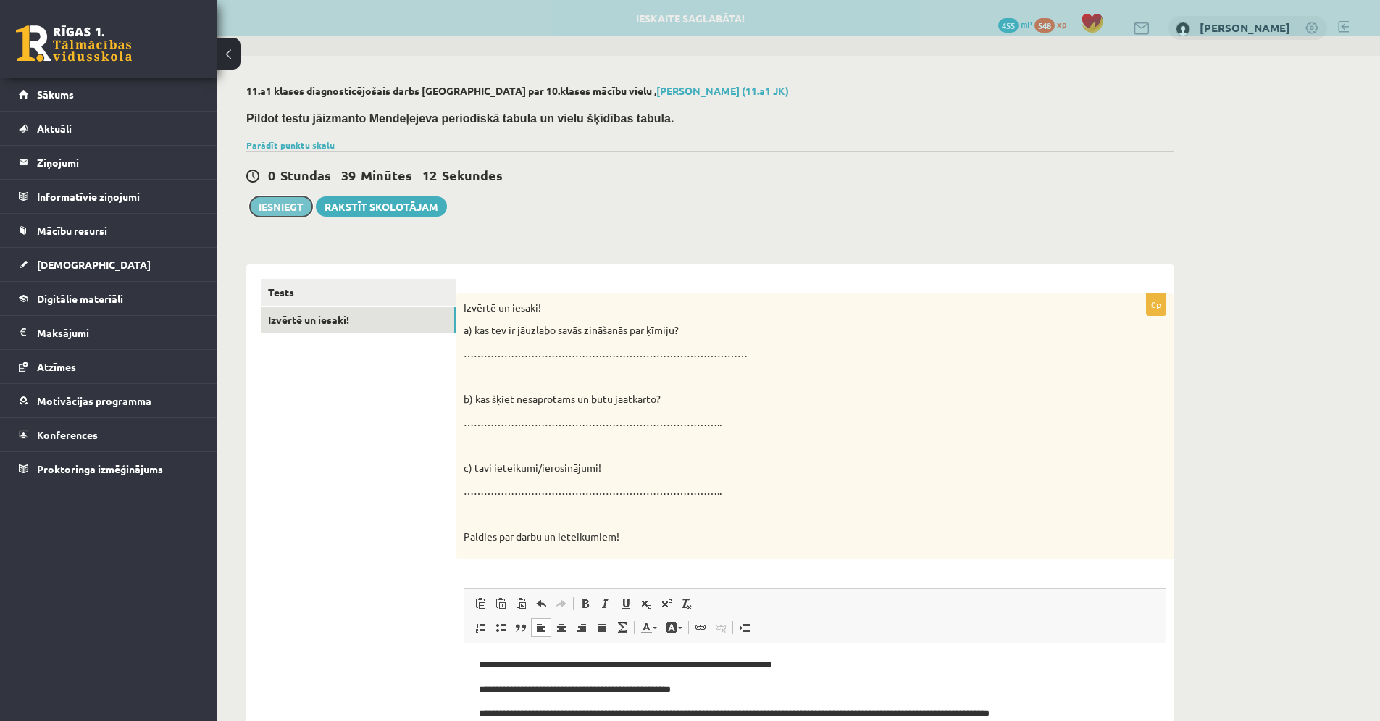
click at [290, 209] on button "Iesniegt" at bounding box center [281, 206] width 62 height 20
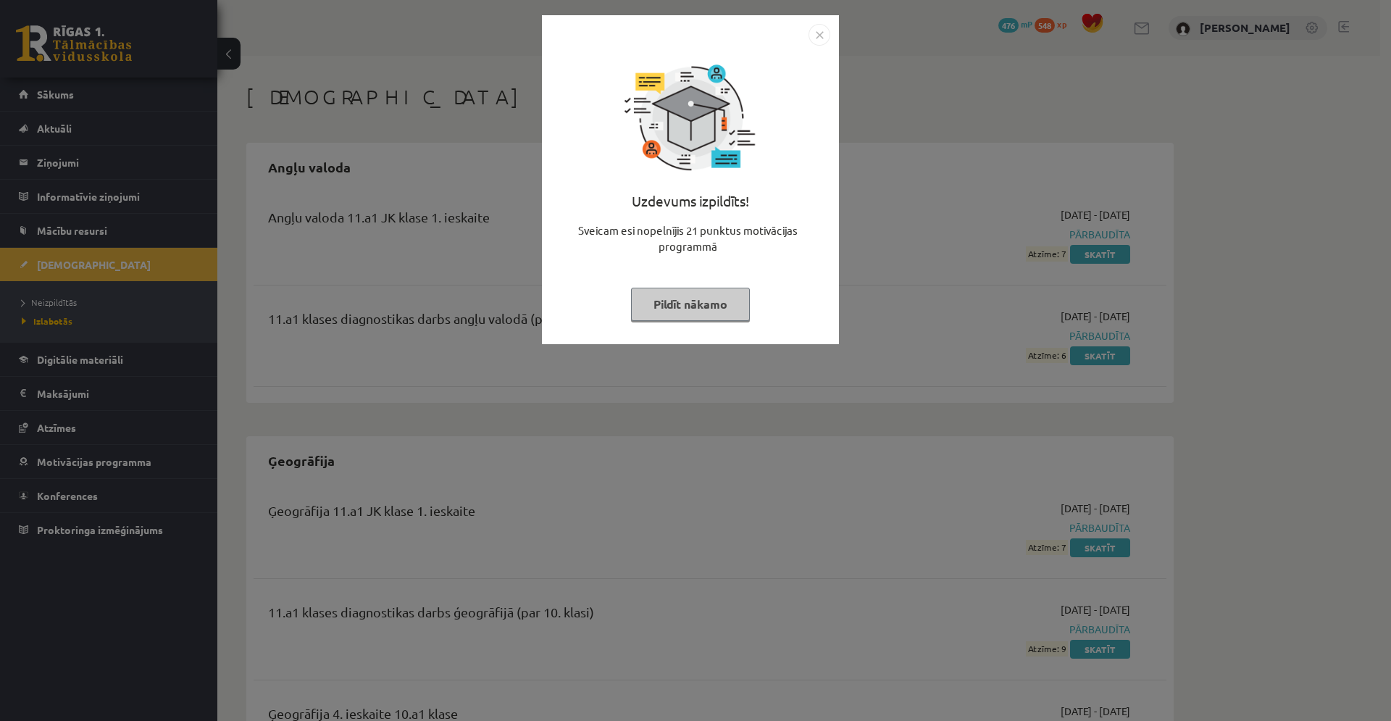
click at [707, 309] on button "Pildīt nākamo" at bounding box center [690, 304] width 119 height 33
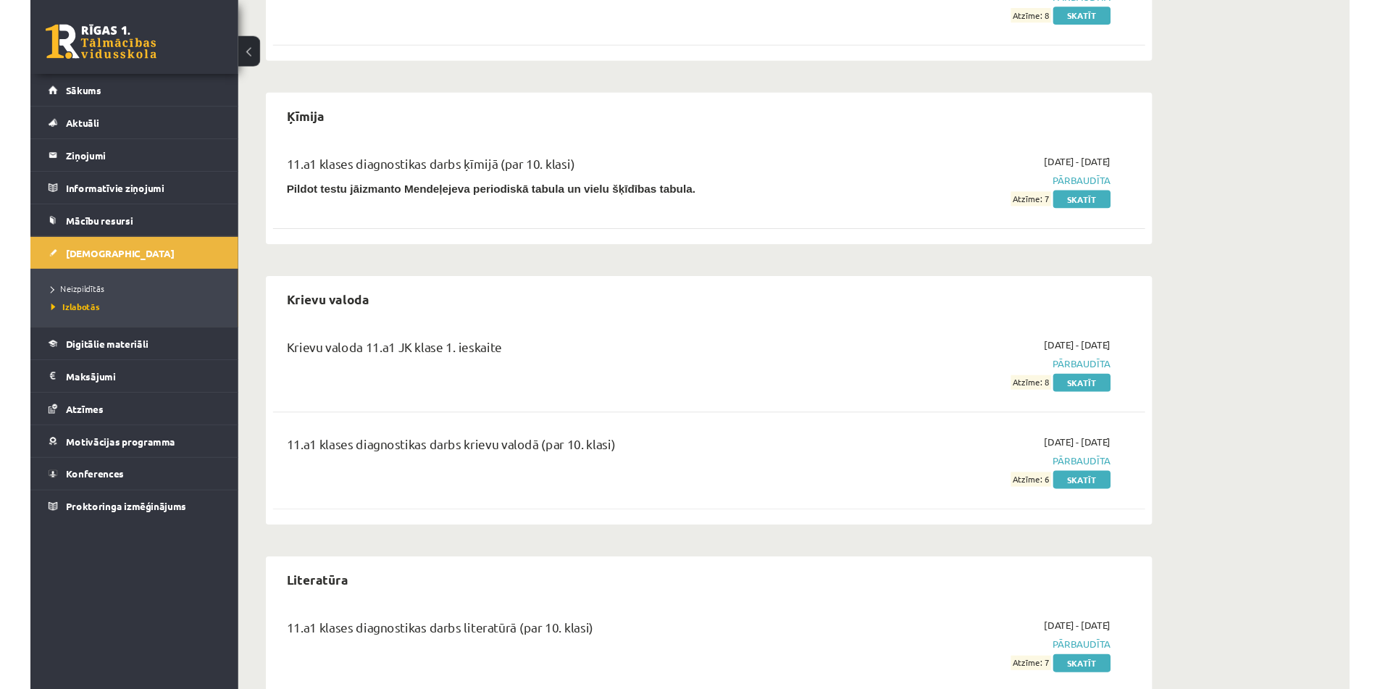
scroll to position [1088, 0]
